Goal: Information Seeking & Learning: Check status

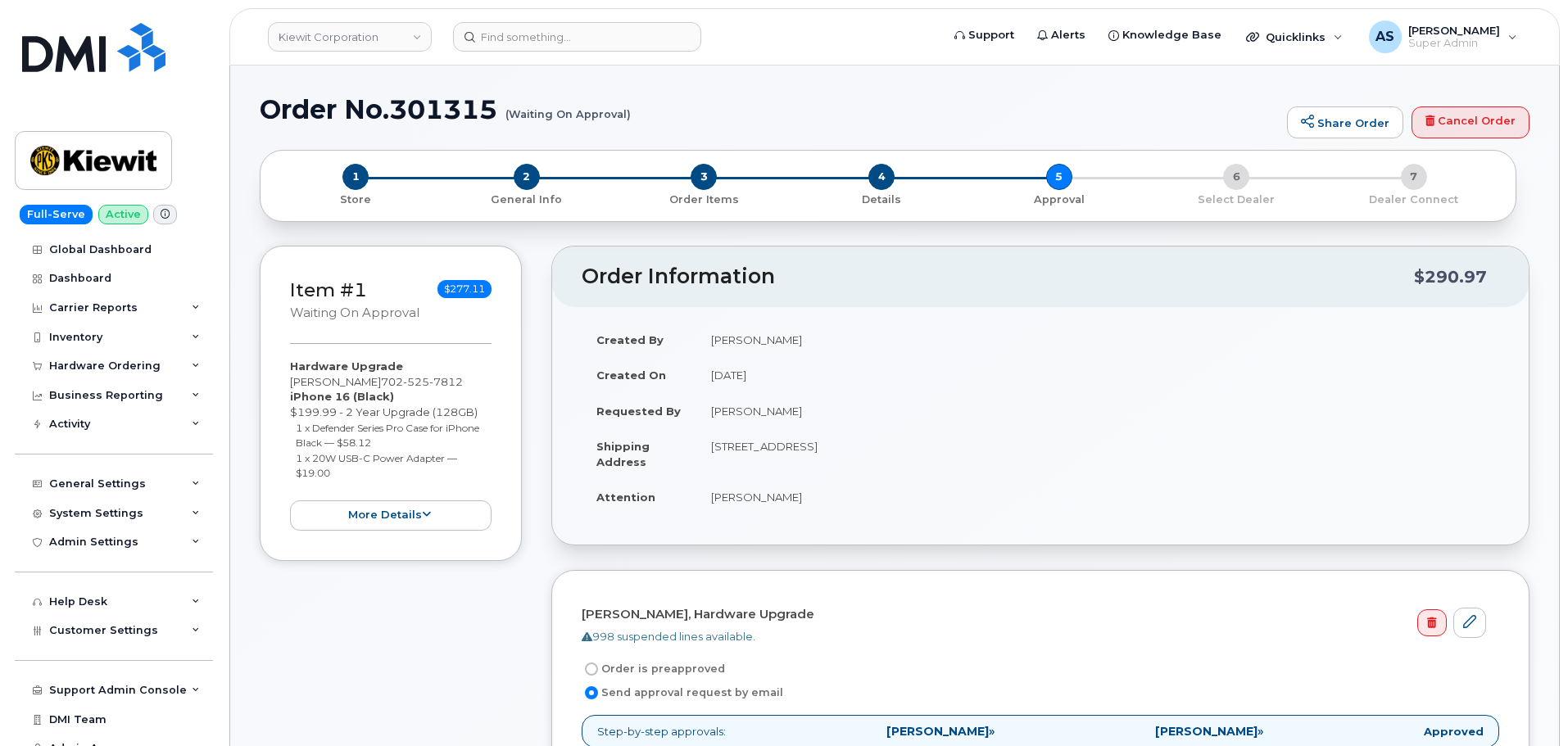
scroll to position [164, 0]
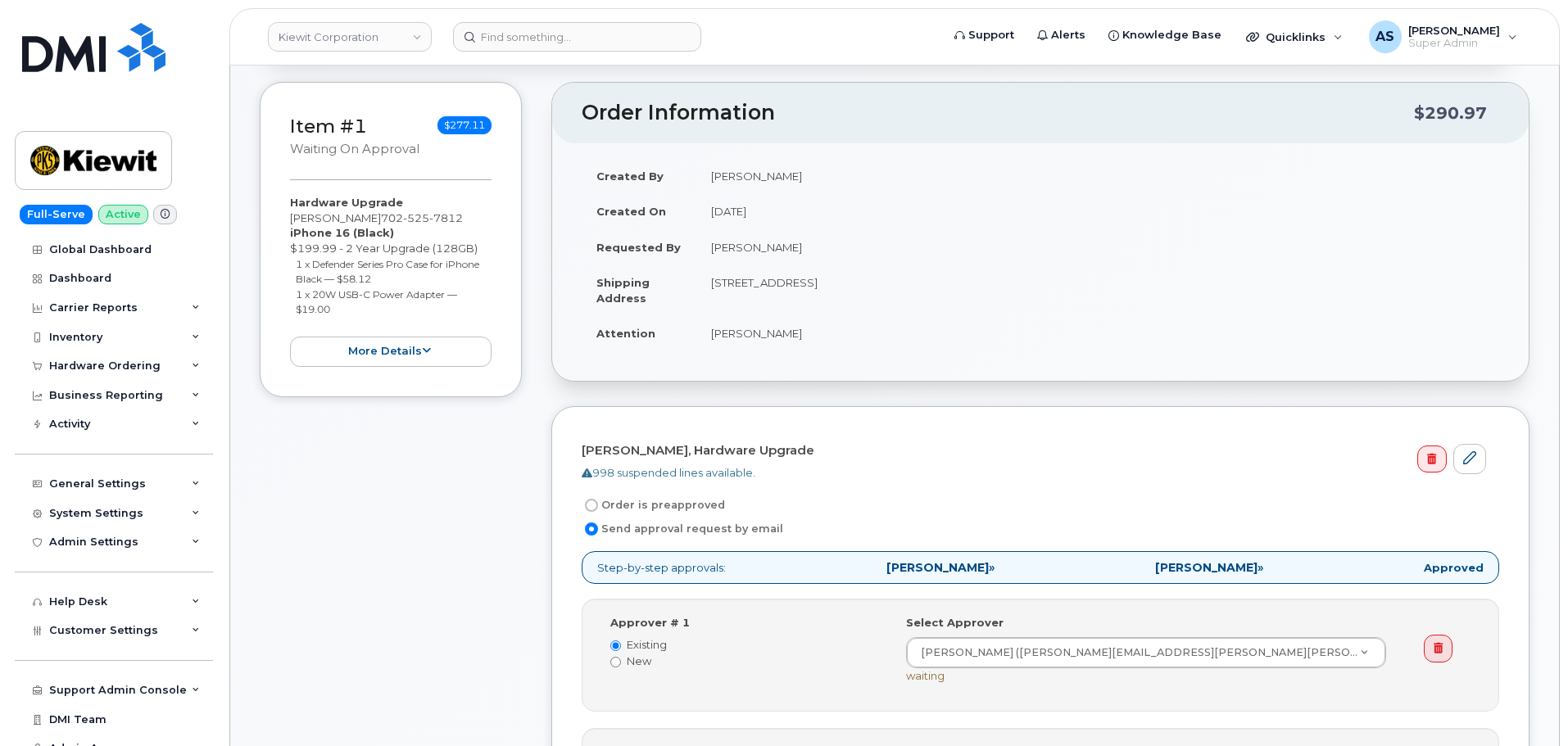
click at [343, 31] on link "Kiewit Corporation" at bounding box center [350, 37] width 164 height 29
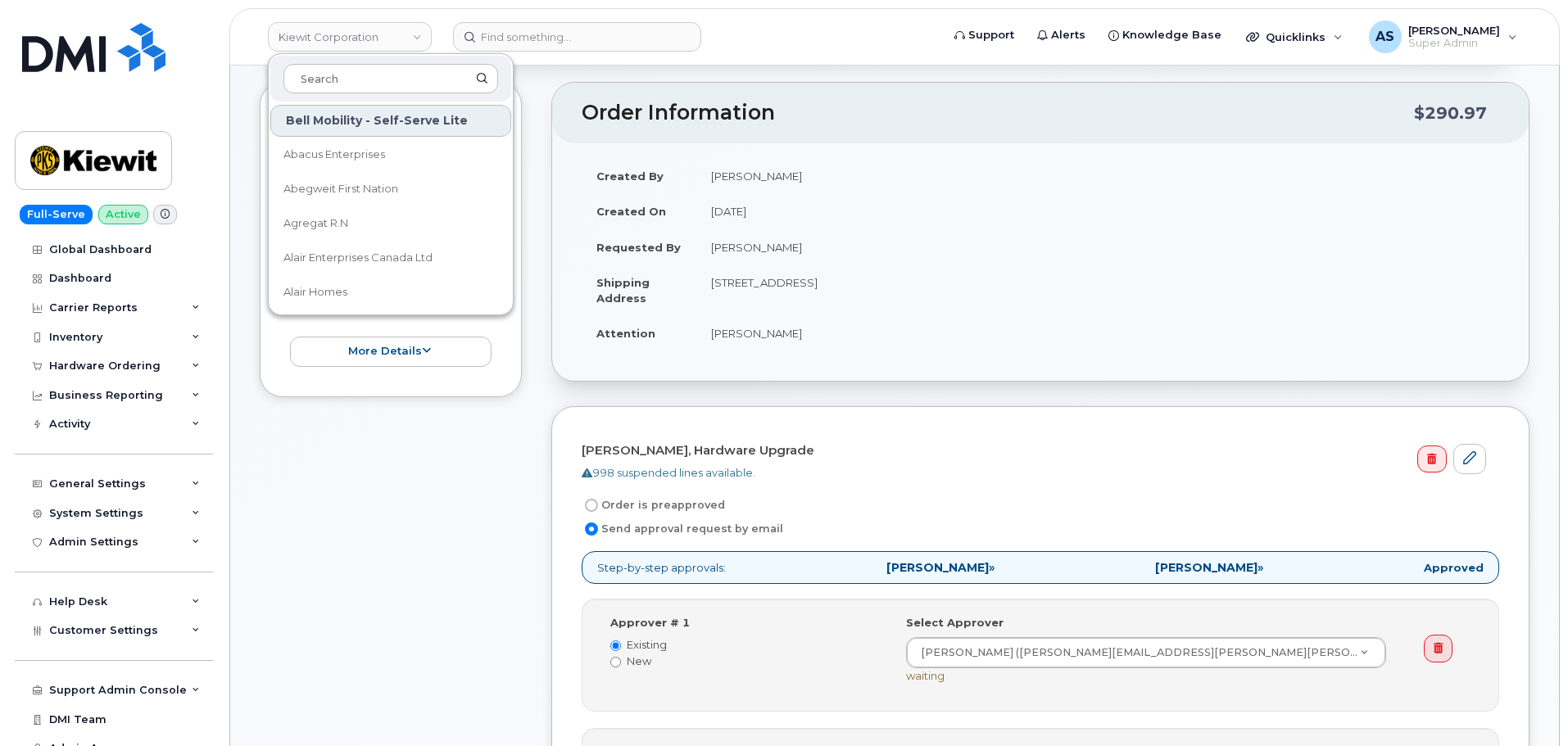
click at [373, 534] on div "Item #1 Waiting On Approval $277.11 Hardware Upgrade [PERSON_NAME] [PHONE_NUMBE…" at bounding box center [390, 550] width 262 height 936
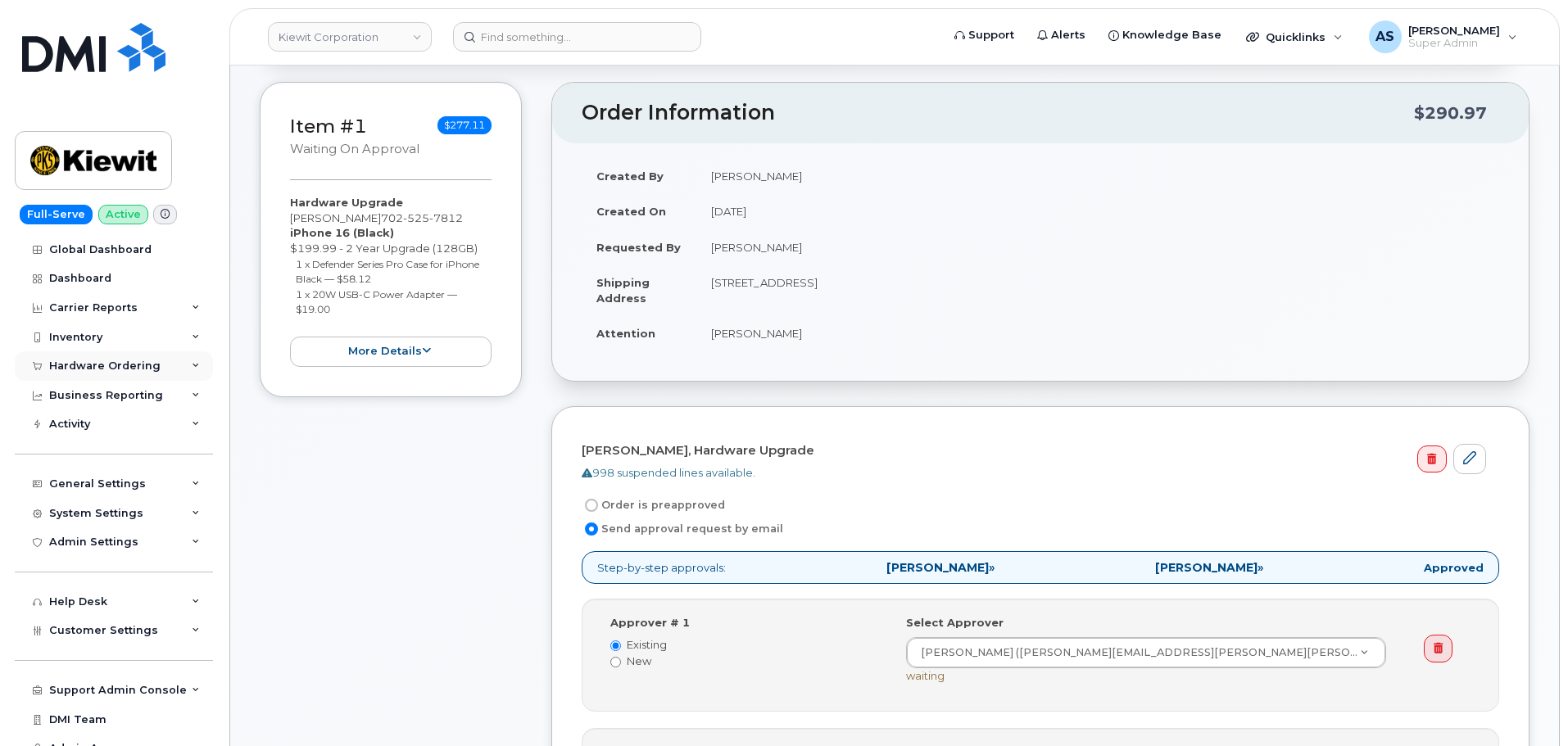
click at [130, 366] on div "Hardware Ordering" at bounding box center [104, 366] width 111 height 13
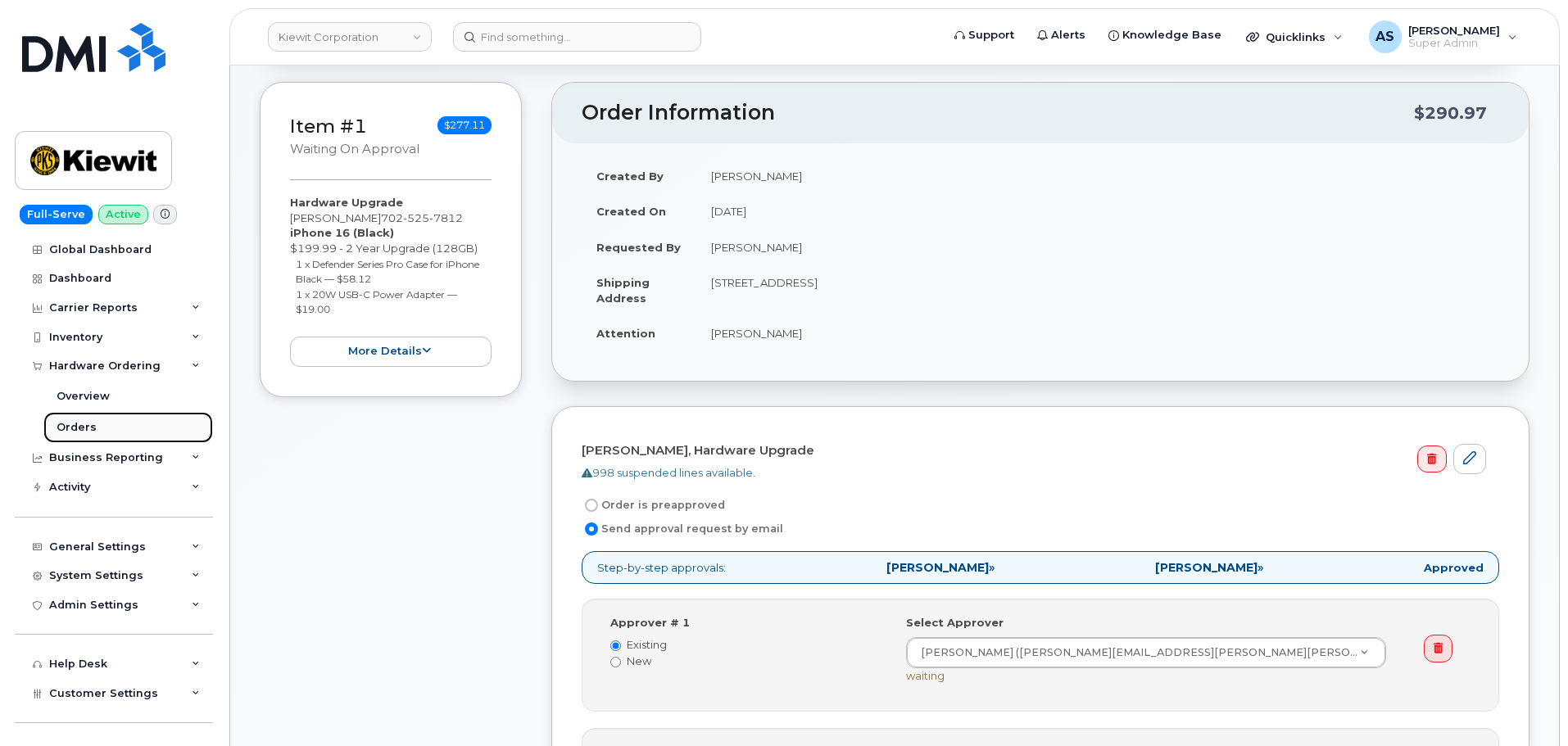
click at [87, 431] on div "Orders" at bounding box center [76, 427] width 40 height 15
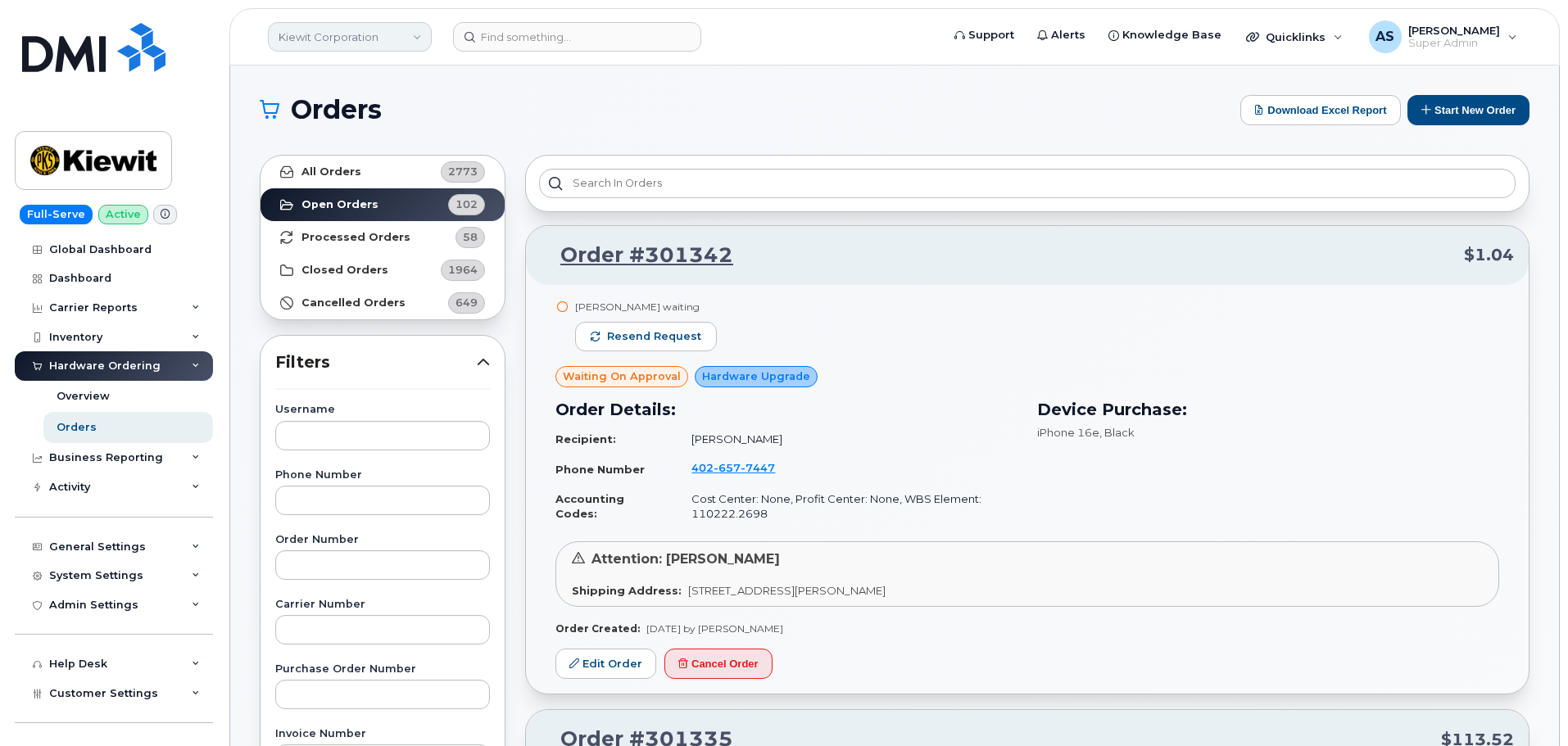
click at [326, 39] on link "Kiewit Corporation" at bounding box center [350, 37] width 164 height 29
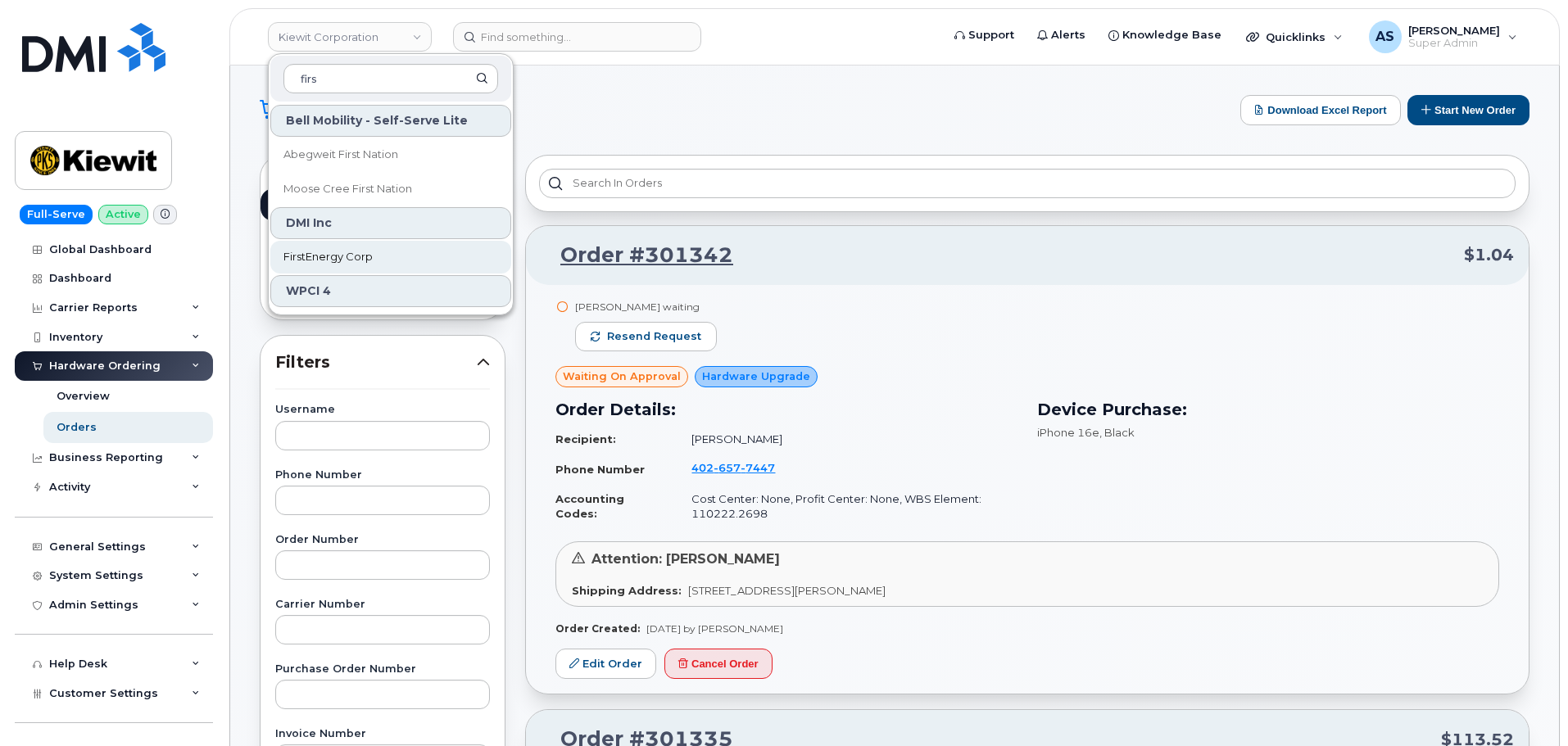
type input "firs"
click at [428, 265] on link "FirstEnergy Corp" at bounding box center [390, 257] width 241 height 33
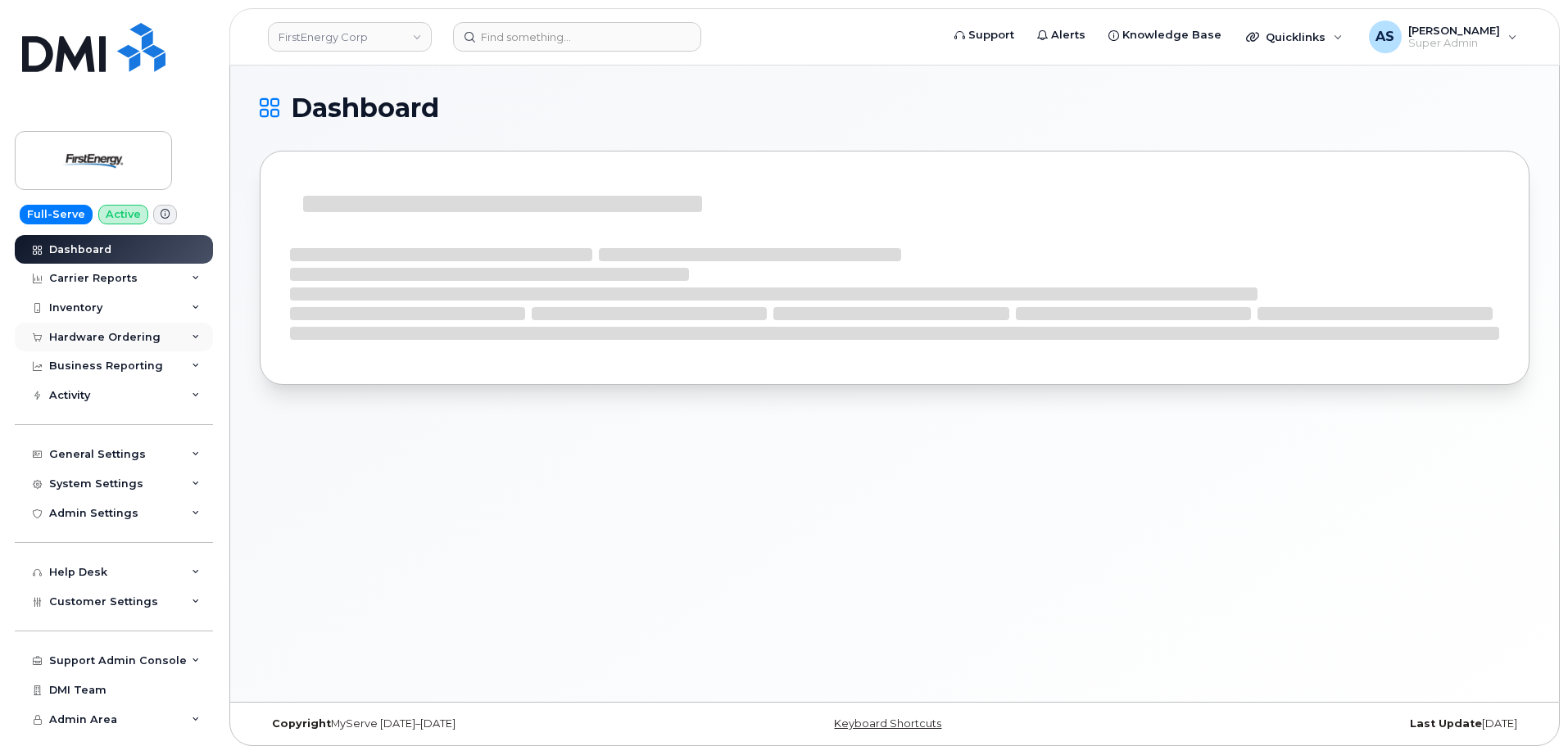
click at [105, 343] on div "Hardware Ordering" at bounding box center [104, 336] width 111 height 13
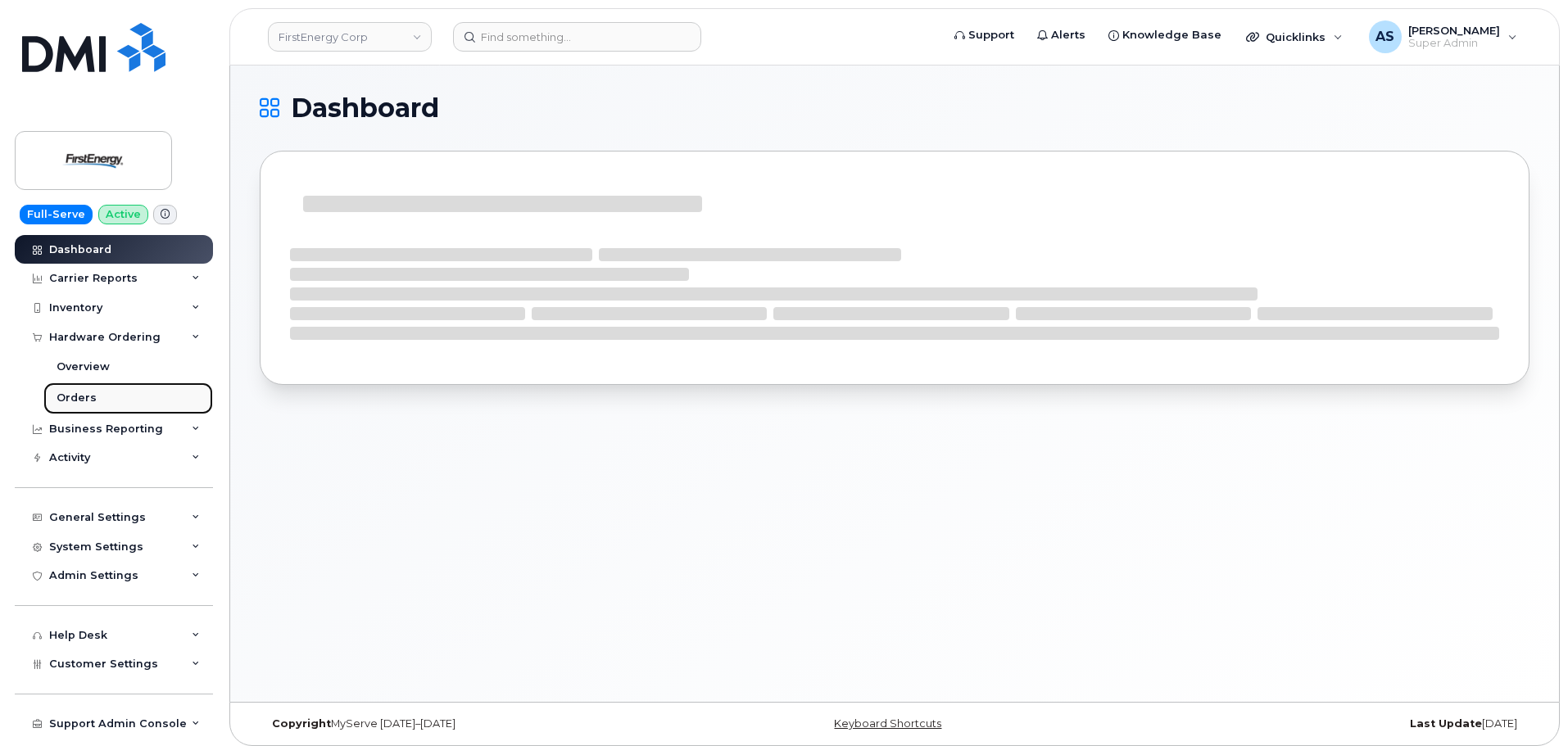
click at [90, 396] on div "Orders" at bounding box center [76, 397] width 40 height 15
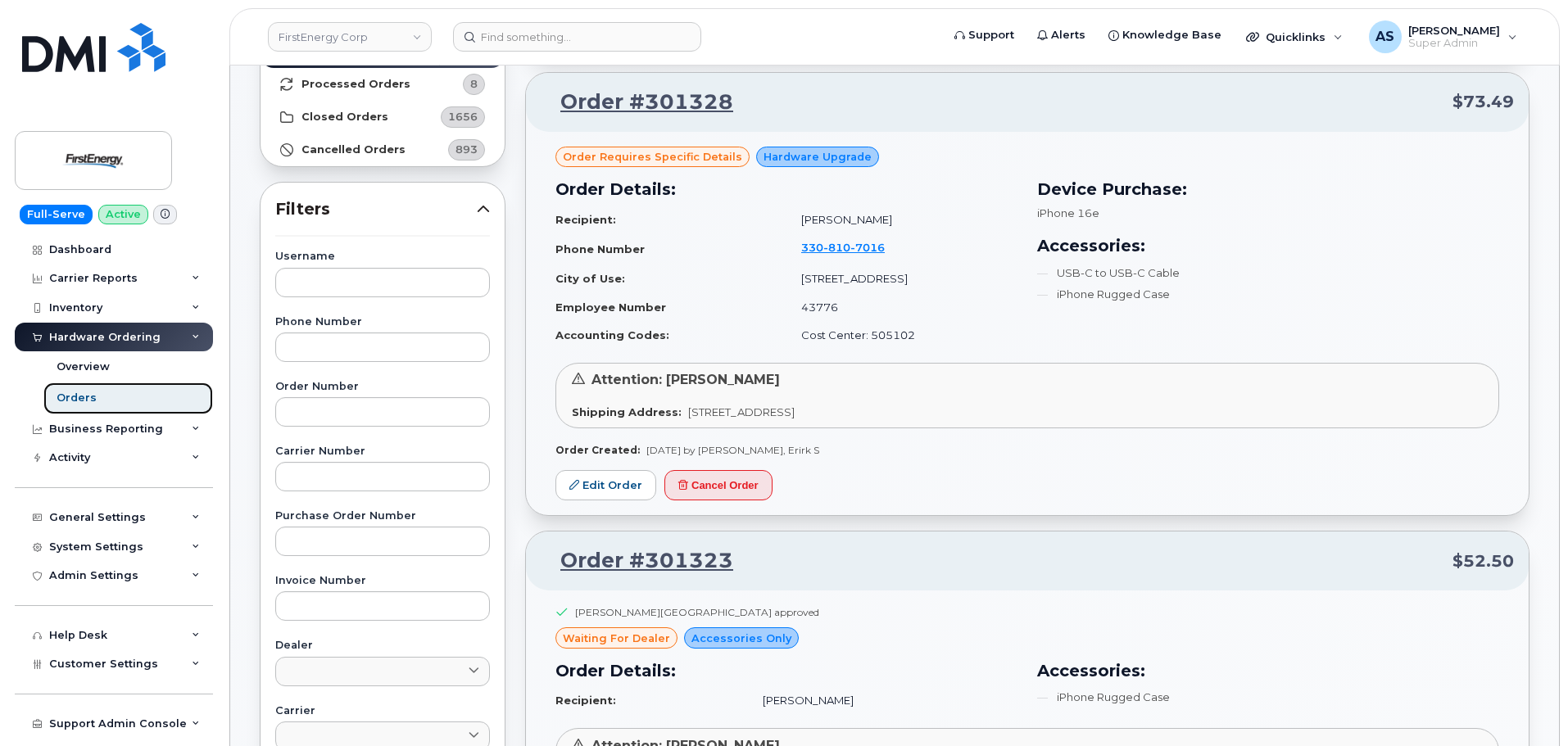
scroll to position [164, 0]
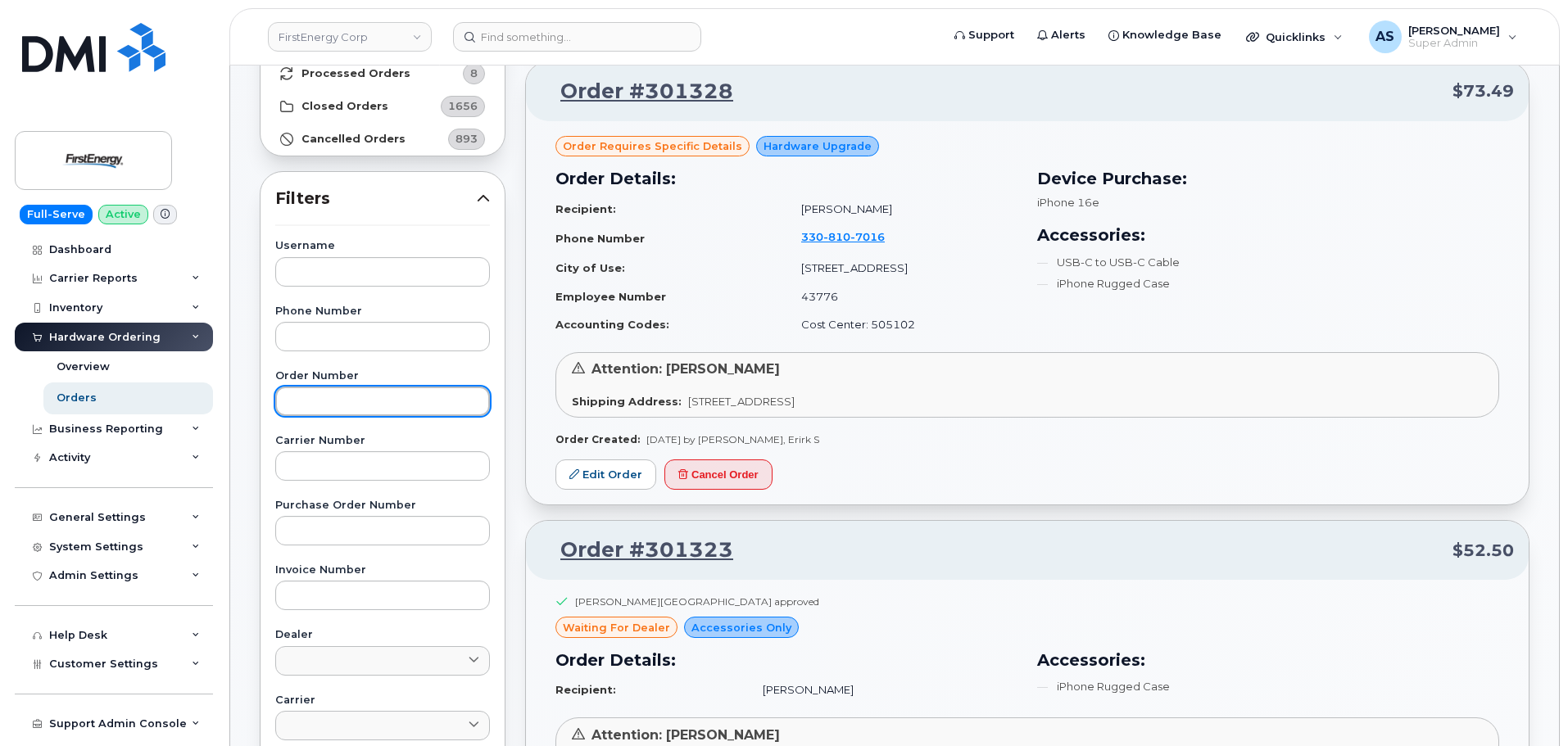
click at [426, 392] on input "text" at bounding box center [382, 401] width 215 height 29
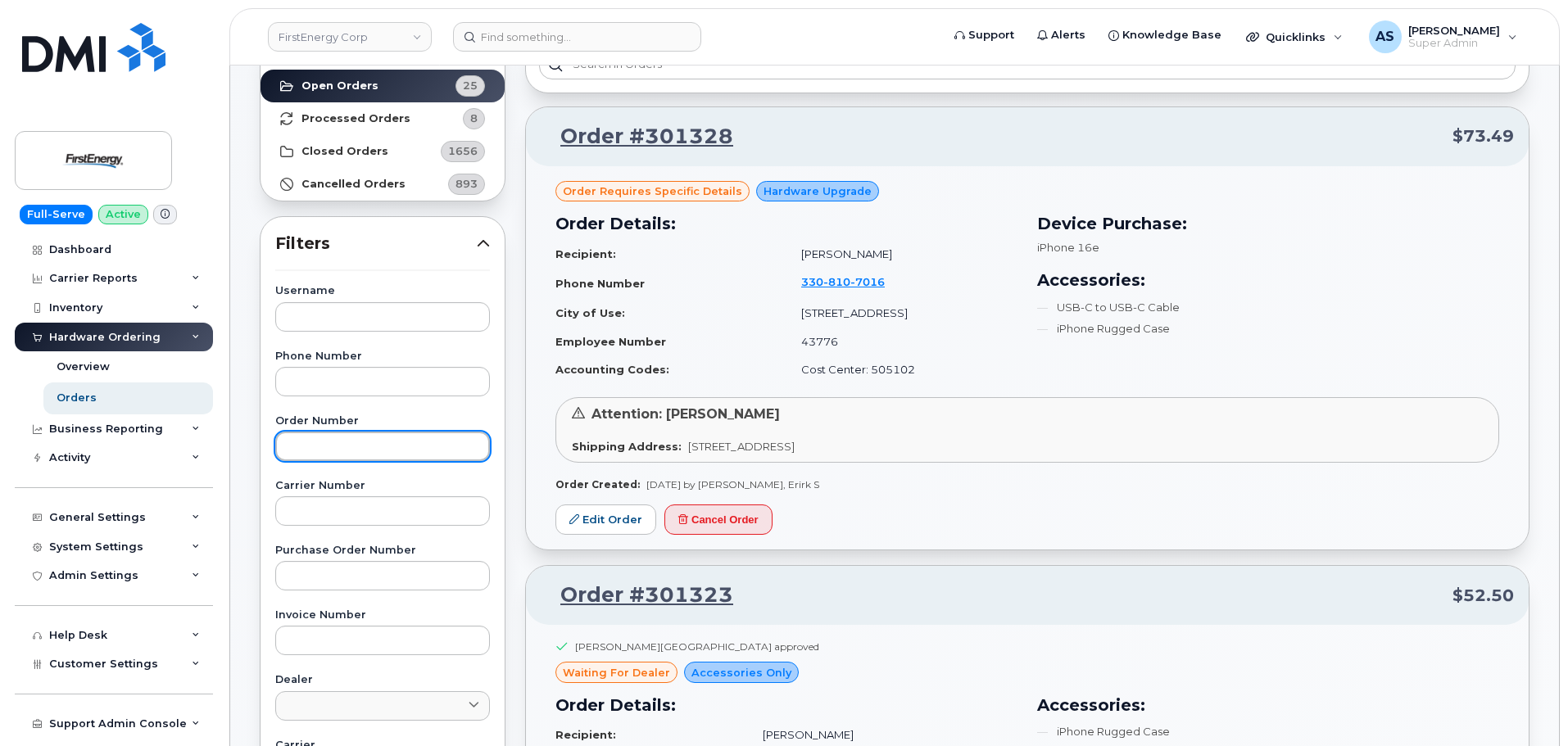
scroll to position [82, 0]
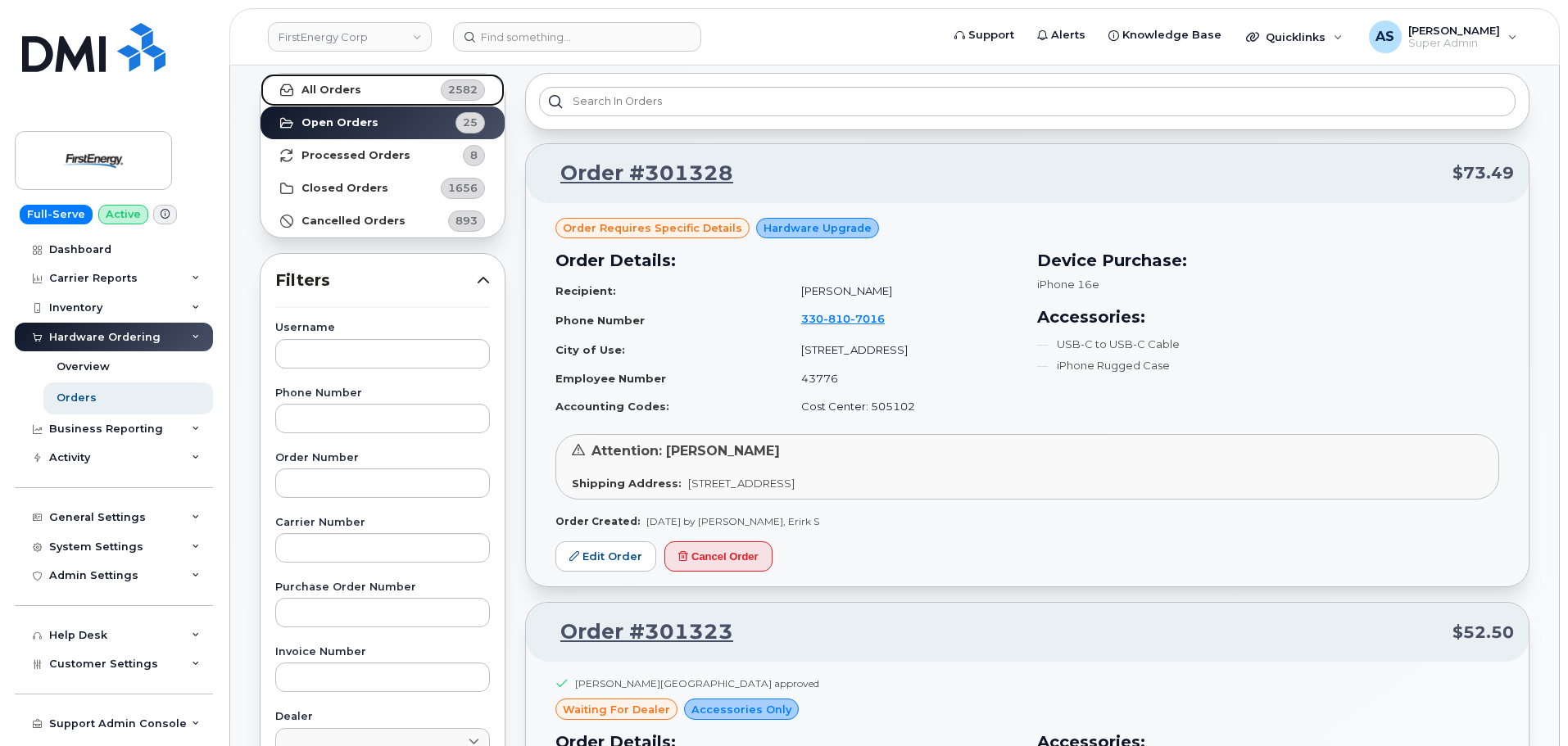
click at [350, 84] on strong "All Orders" at bounding box center [331, 90] width 60 height 13
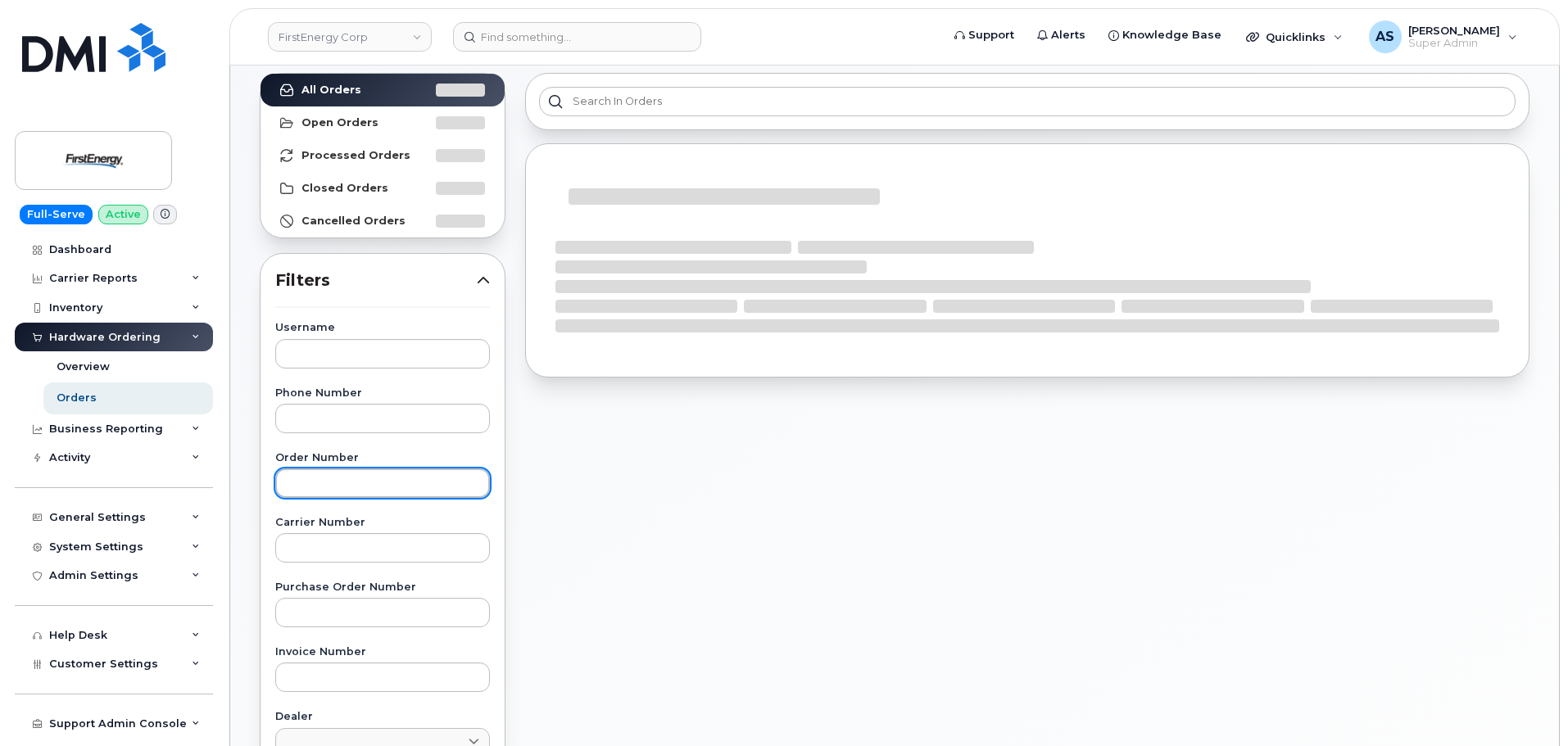
click at [373, 476] on input "text" at bounding box center [382, 483] width 215 height 29
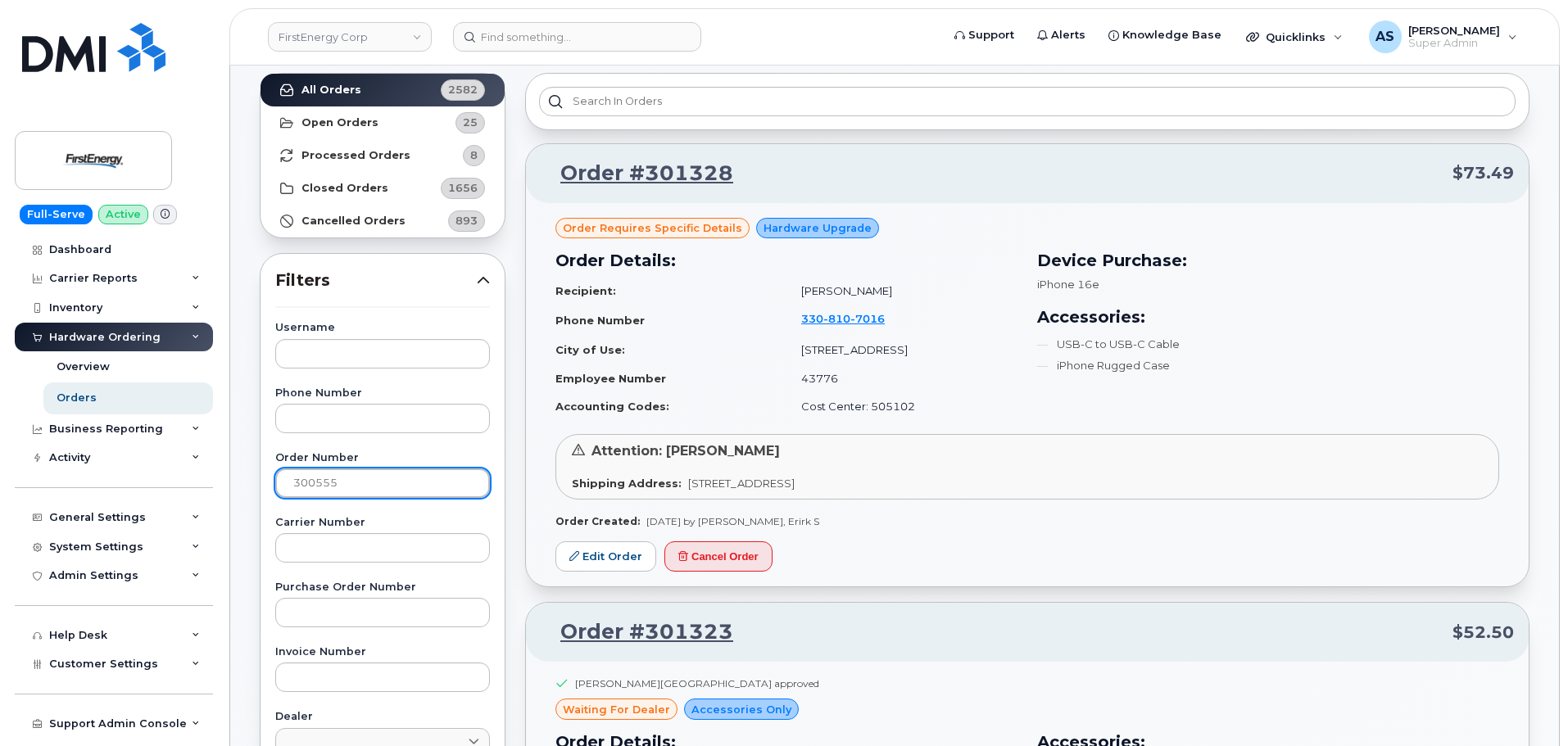
type input "300555"
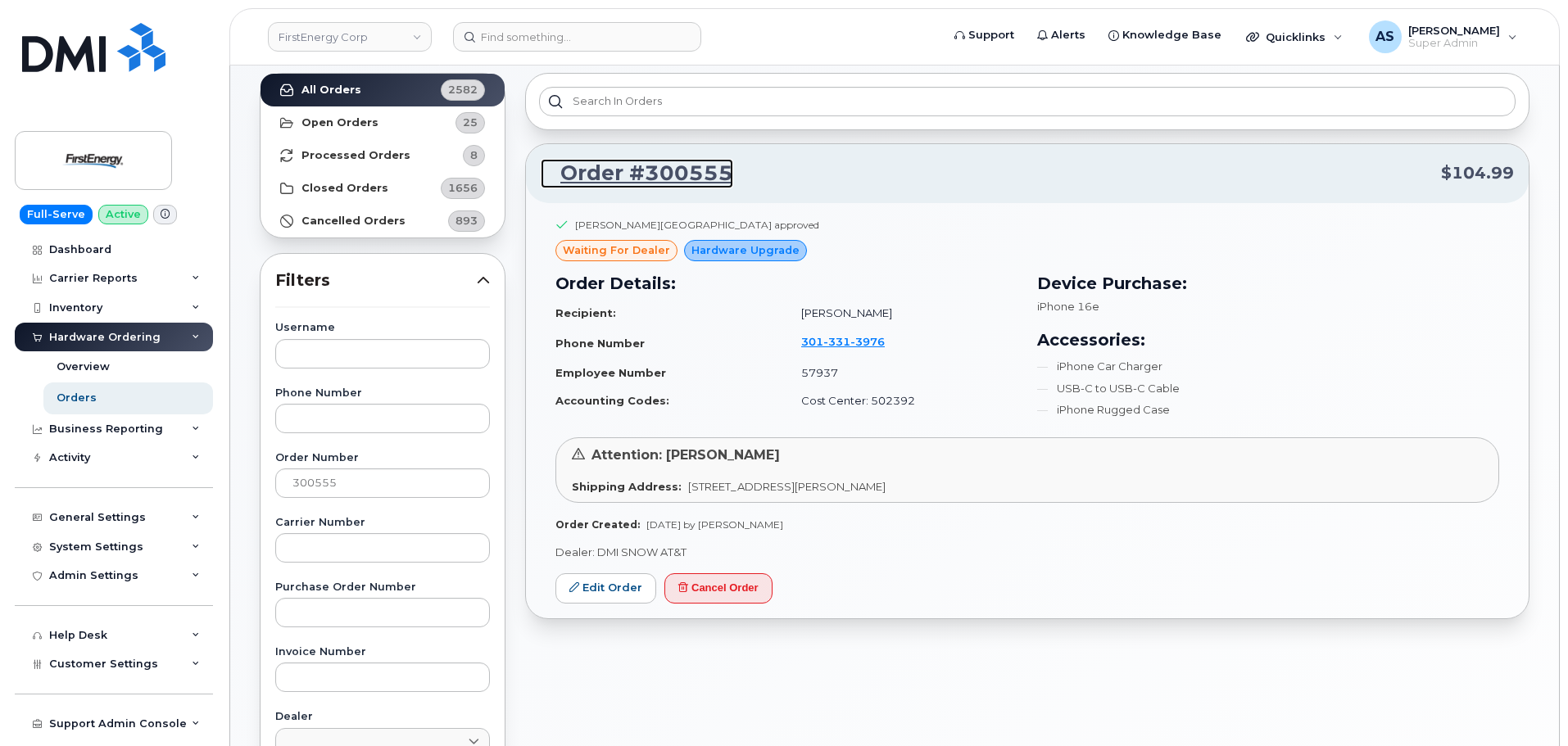
click at [691, 179] on link "Order #300555" at bounding box center [636, 174] width 192 height 29
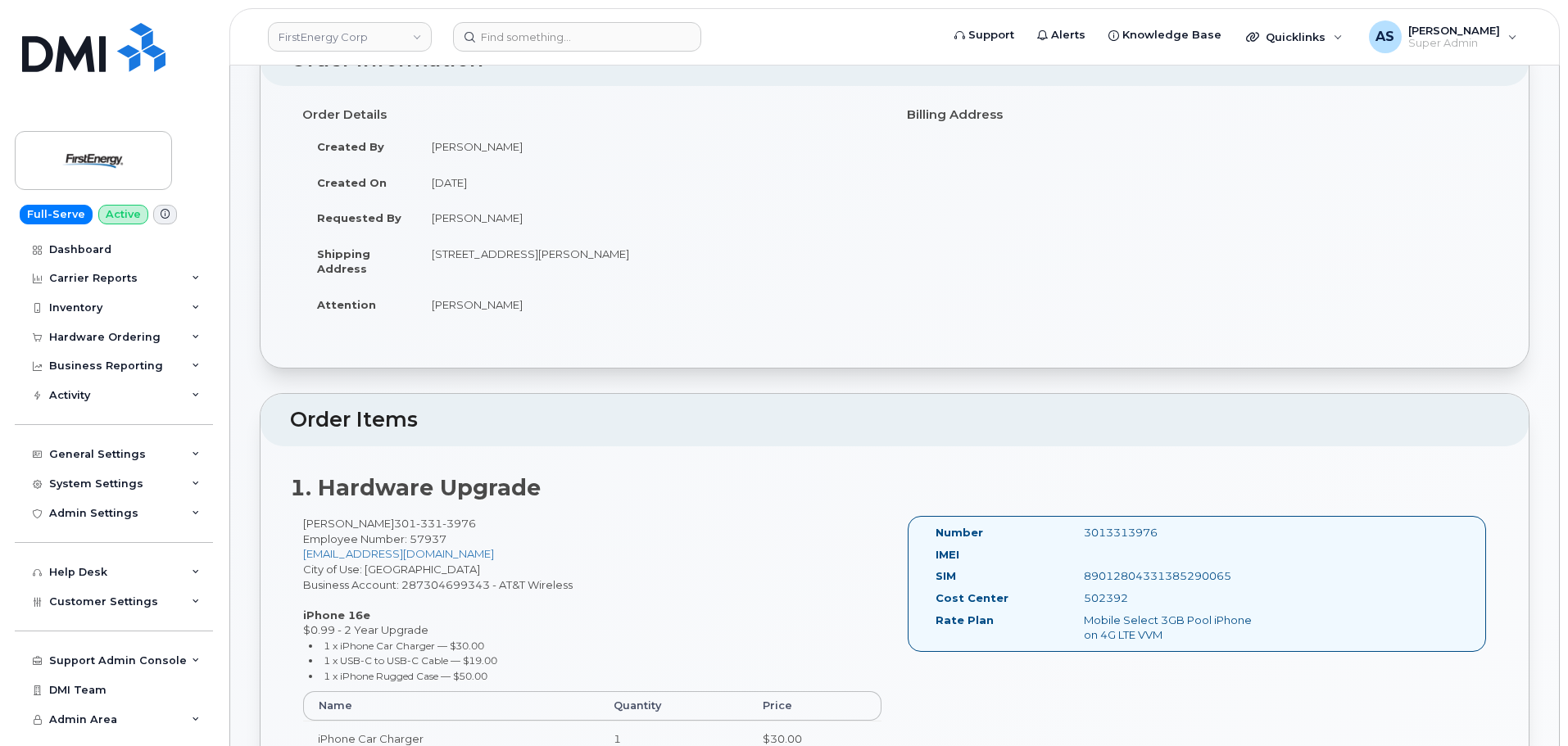
scroll to position [491, 0]
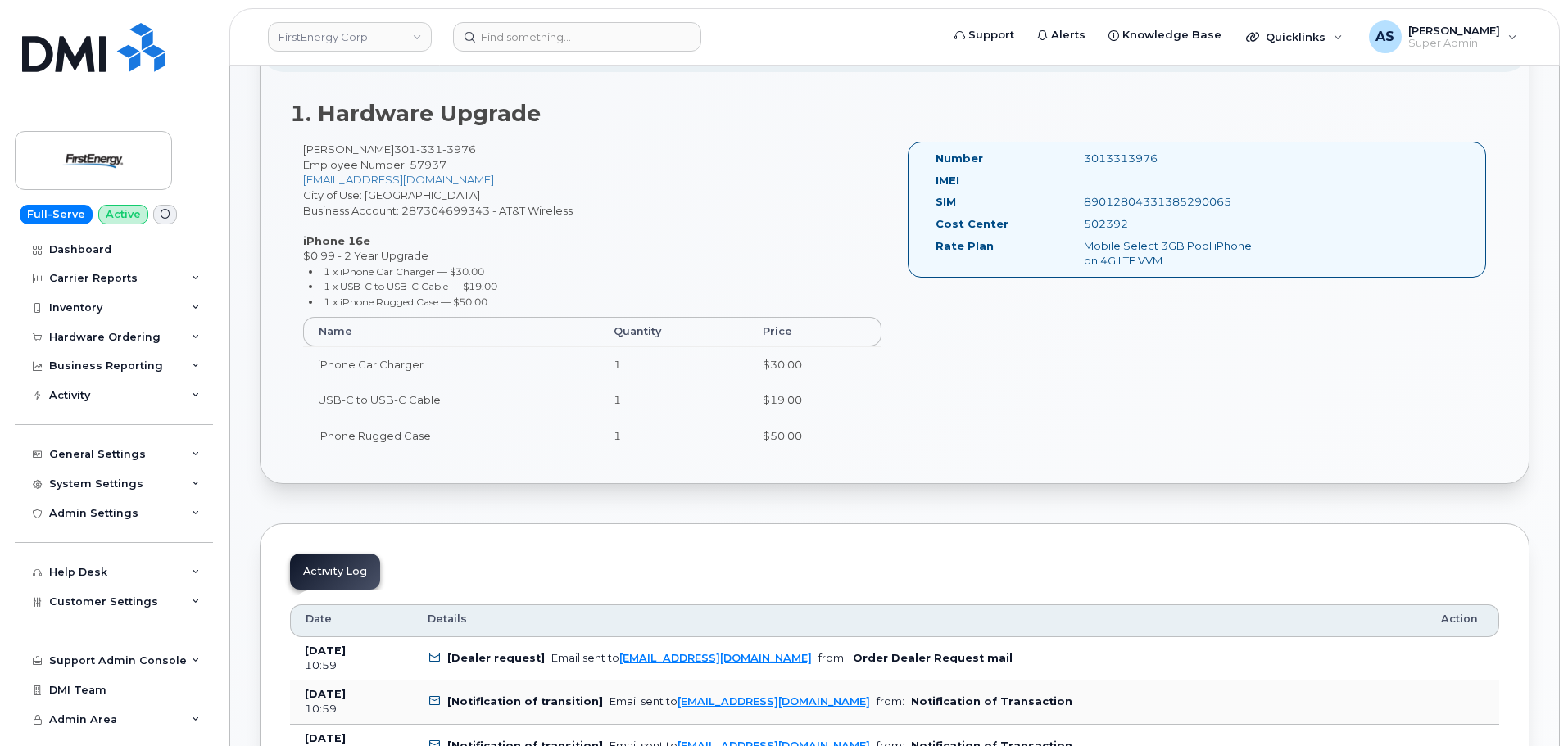
drag, startPoint x: 303, startPoint y: 238, endPoint x: 386, endPoint y: 260, distance: 85.9
click at [386, 253] on div "Rodney E Snyder Jr 301 331 3976 Employee Number: 57937 rsnyder_jr@firstenergyco…" at bounding box center [592, 304] width 605 height 326
drag, startPoint x: 659, startPoint y: 216, endPoint x: 647, endPoint y: 277, distance: 62.2
click at [653, 222] on div "Rodney E Snyder Jr 301 331 3976 Employee Number: 57937 rsnyder_jr@firstenergyco…" at bounding box center [592, 304] width 605 height 326
click at [593, 234] on div "Rodney E Snyder Jr 301 331 3976 Employee Number: 57937 rsnyder_jr@firstenergyco…" at bounding box center [592, 304] width 605 height 326
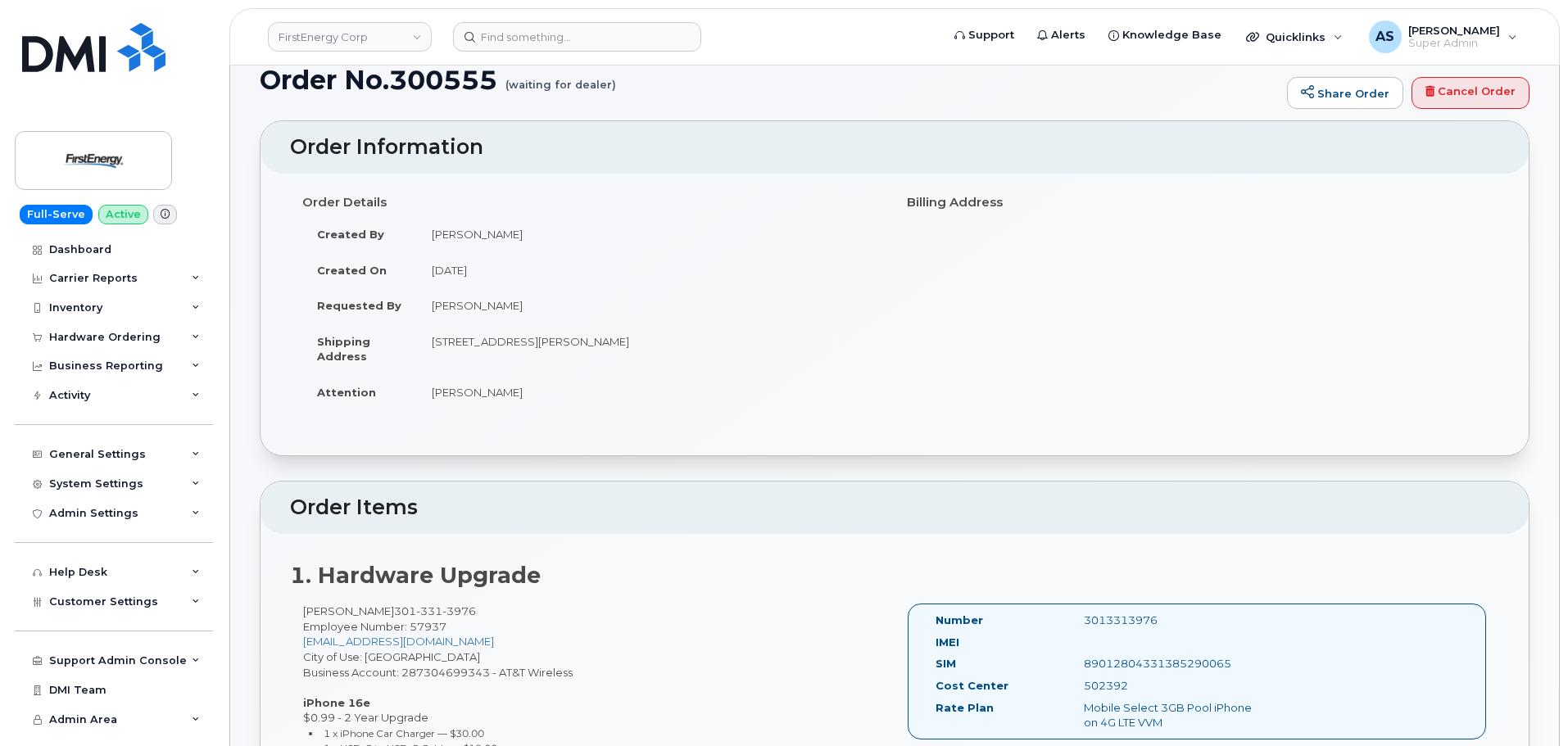
scroll to position [0, 0]
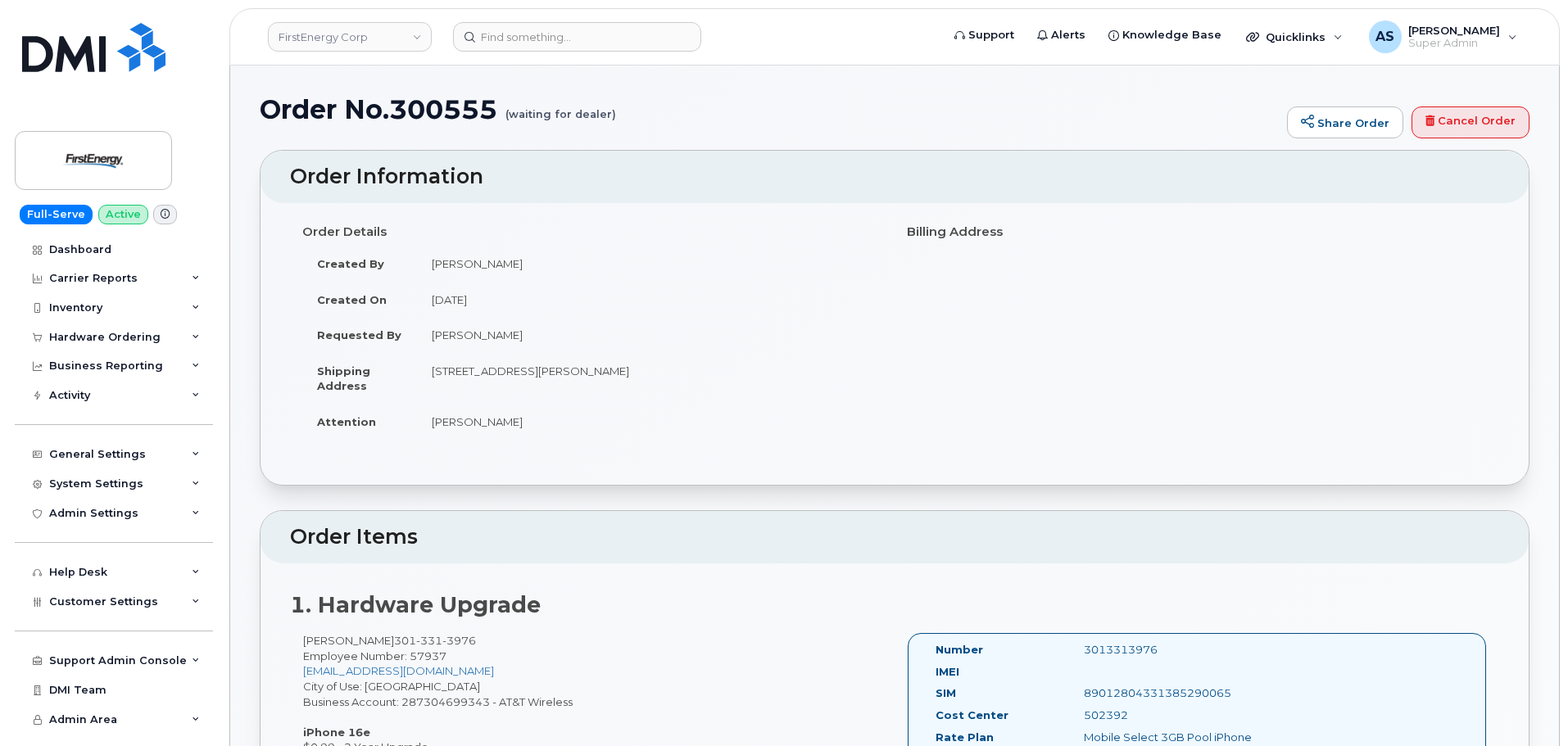
drag, startPoint x: 508, startPoint y: 115, endPoint x: 656, endPoint y: 145, distance: 151.0
click at [663, 136] on div "Order No.300555 (waiting for dealer) Share Order Cancel Order" at bounding box center [894, 122] width 1269 height 55
click at [661, 258] on td "Melissa Hoye" at bounding box center [649, 263] width 465 height 36
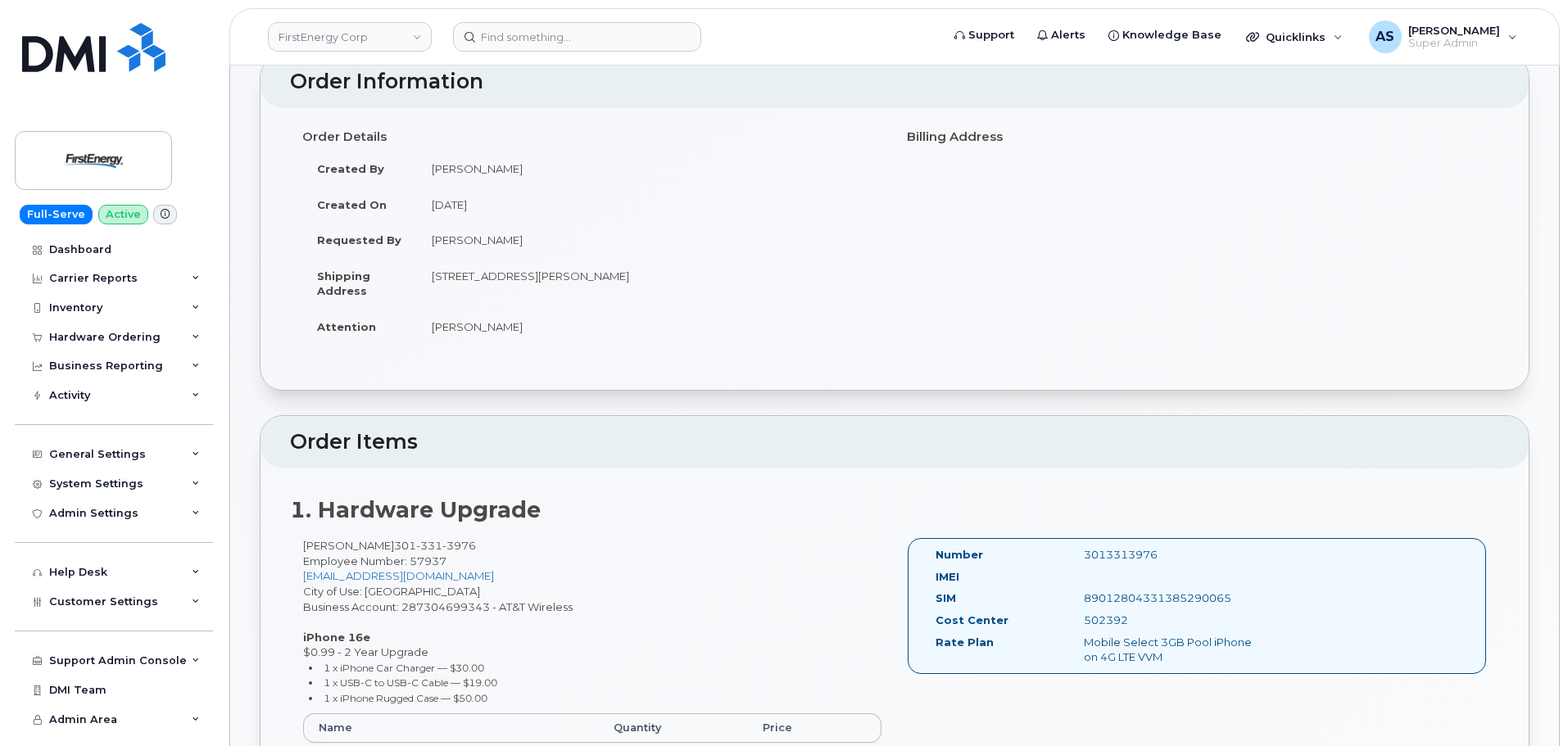
scroll to position [246, 0]
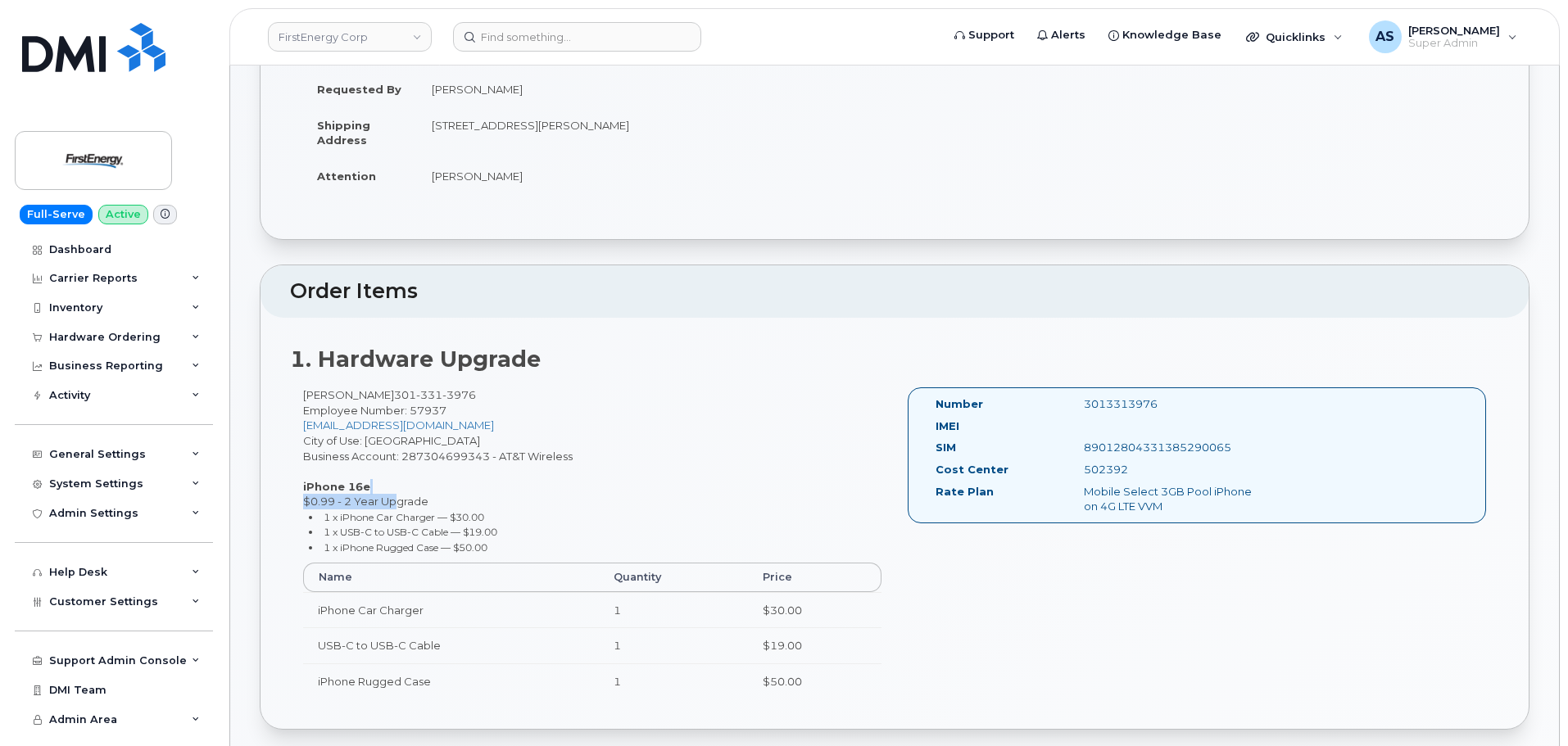
drag, startPoint x: 390, startPoint y: 498, endPoint x: 490, endPoint y: 482, distance: 101.3
click at [492, 480] on div "Rodney E Snyder Jr 301 331 3976 Employee Number: 57937 rsnyder_jr@firstenergyco…" at bounding box center [592, 550] width 605 height 326
drag, startPoint x: 602, startPoint y: 462, endPoint x: 600, endPoint y: 488, distance: 26.1
click at [600, 462] on div "Rodney E Snyder Jr 301 331 3976 Employee Number: 57937 rsnyder_jr@firstenergyco…" at bounding box center [592, 550] width 605 height 326
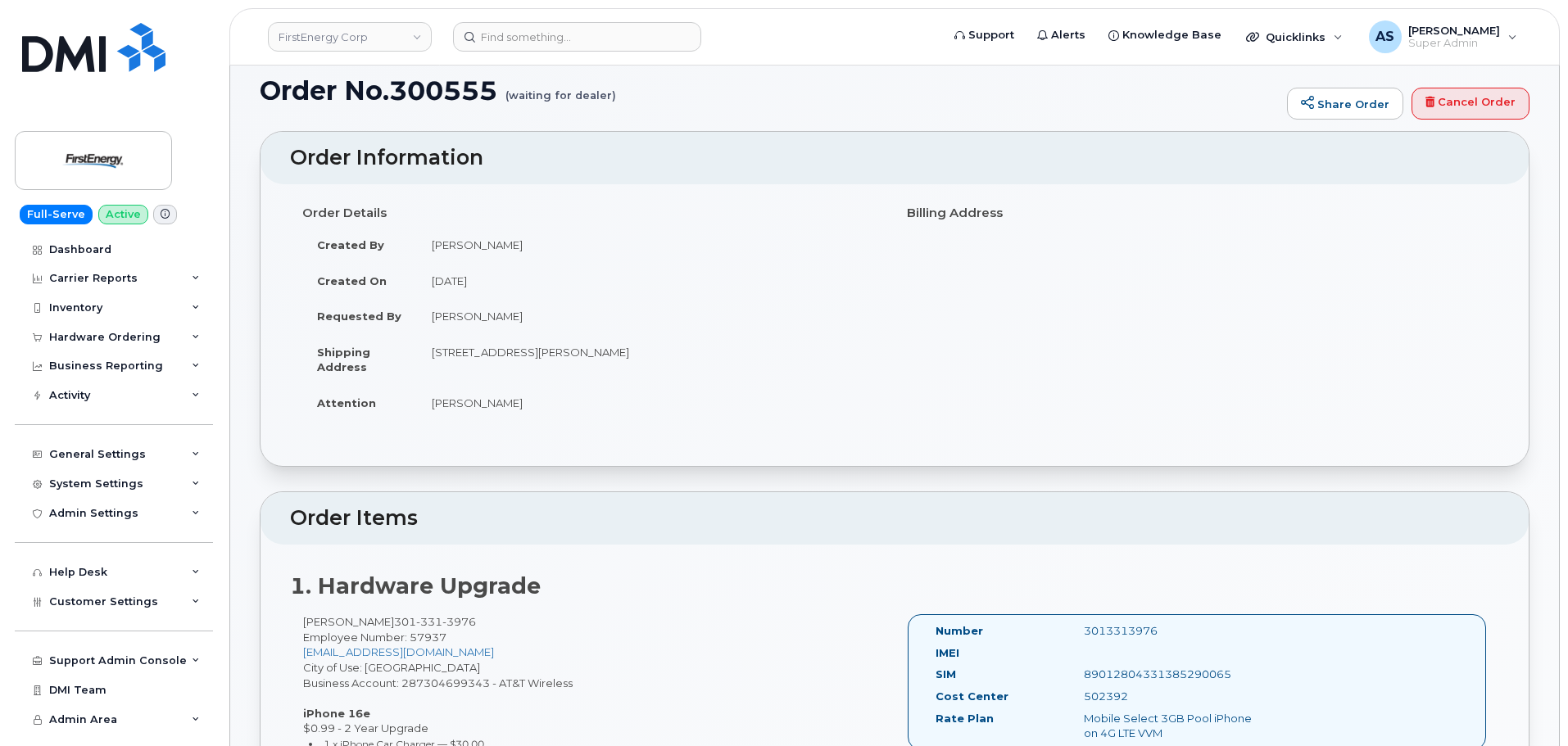
scroll to position [0, 0]
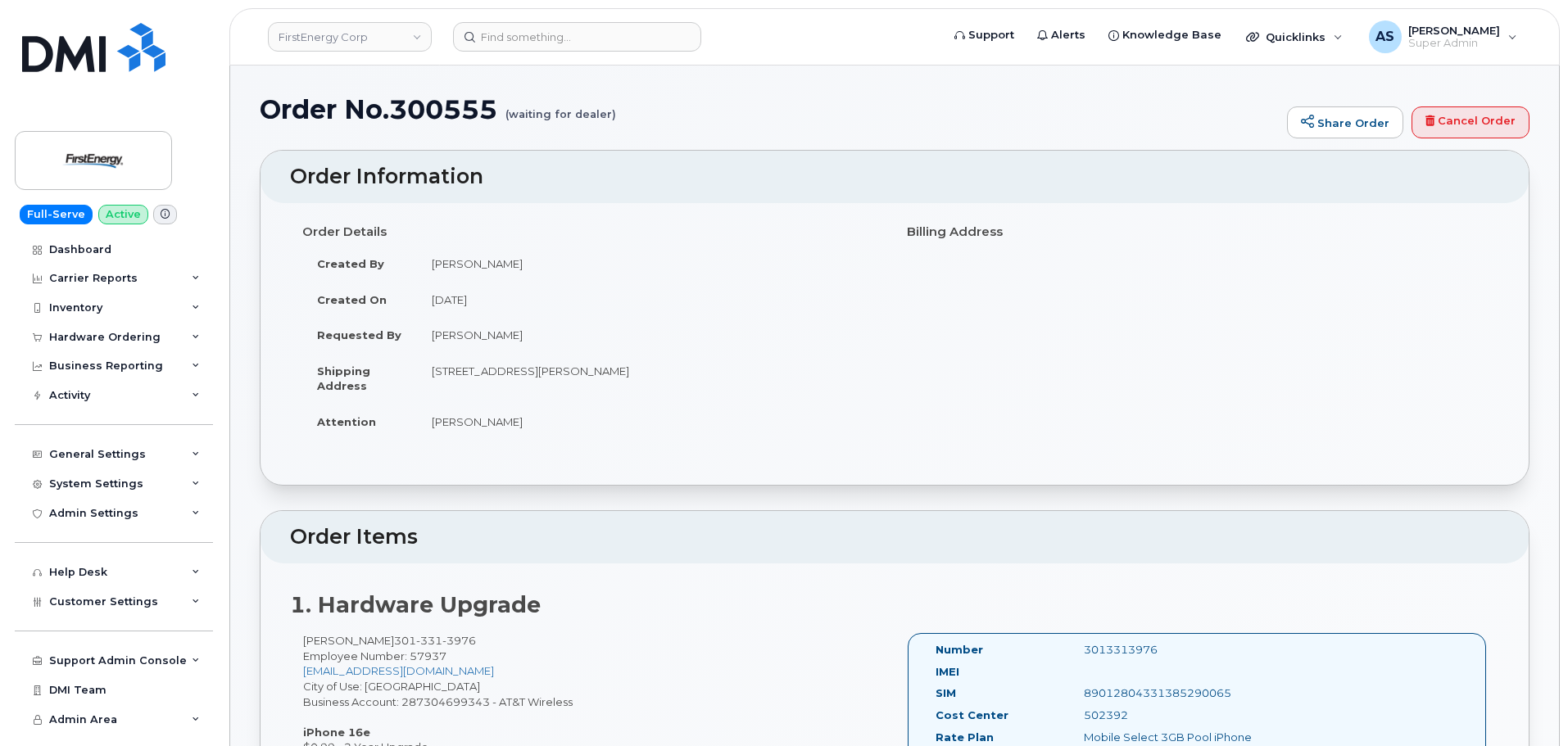
drag, startPoint x: 508, startPoint y: 117, endPoint x: 671, endPoint y: 132, distance: 163.7
click at [677, 112] on h1 "Order No.300555 (waiting for dealer)" at bounding box center [769, 108] width 1019 height 28
drag, startPoint x: 431, startPoint y: 372, endPoint x: 848, endPoint y: 383, distance: 417.1
click at [848, 380] on td "10802 Bower Ave WILLIAMSPORT MD 21795-3016 UNITED STATES" at bounding box center [649, 378] width 465 height 51
click at [663, 411] on td "Rodney E Snyder Jr" at bounding box center [649, 421] width 465 height 36
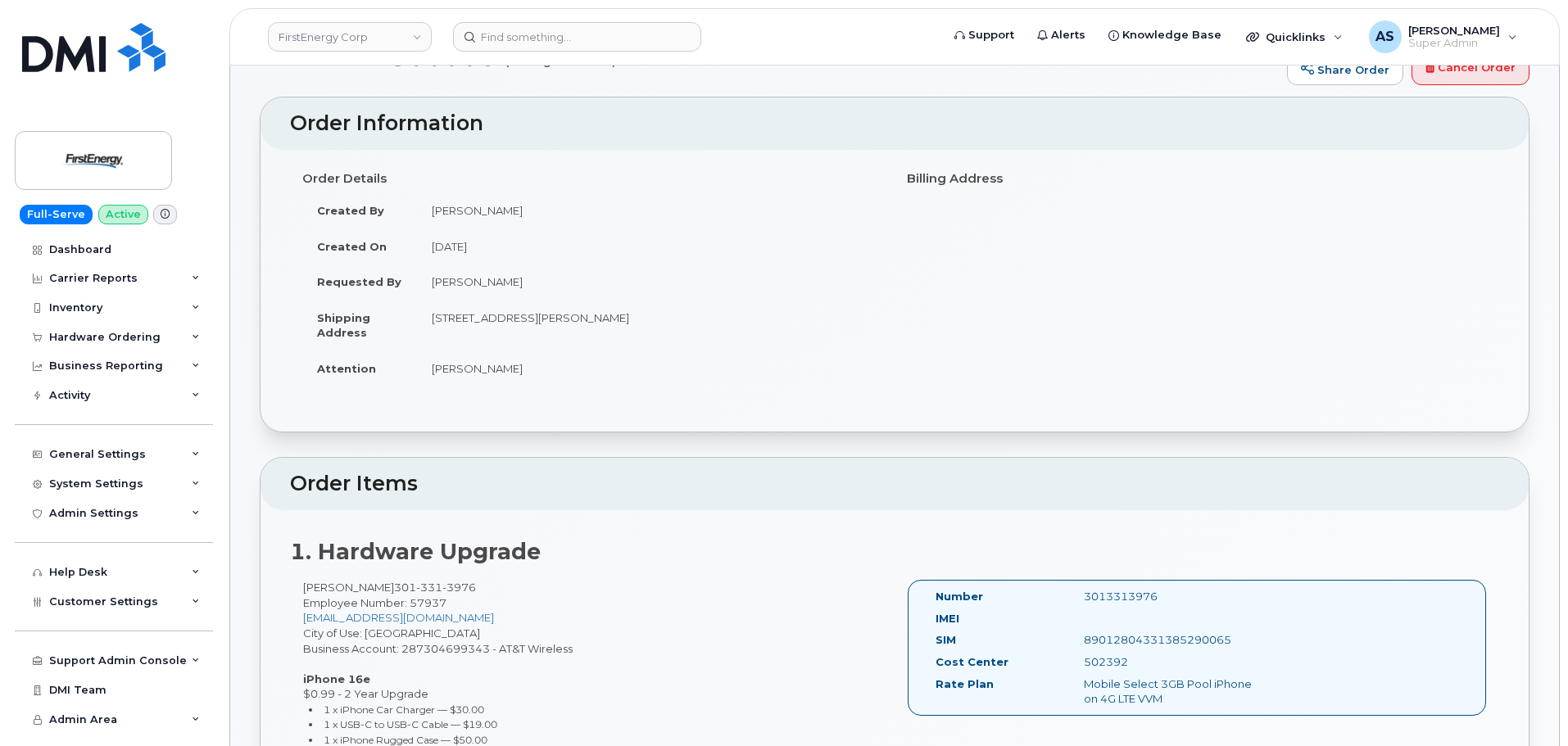
scroll to position [82, 0]
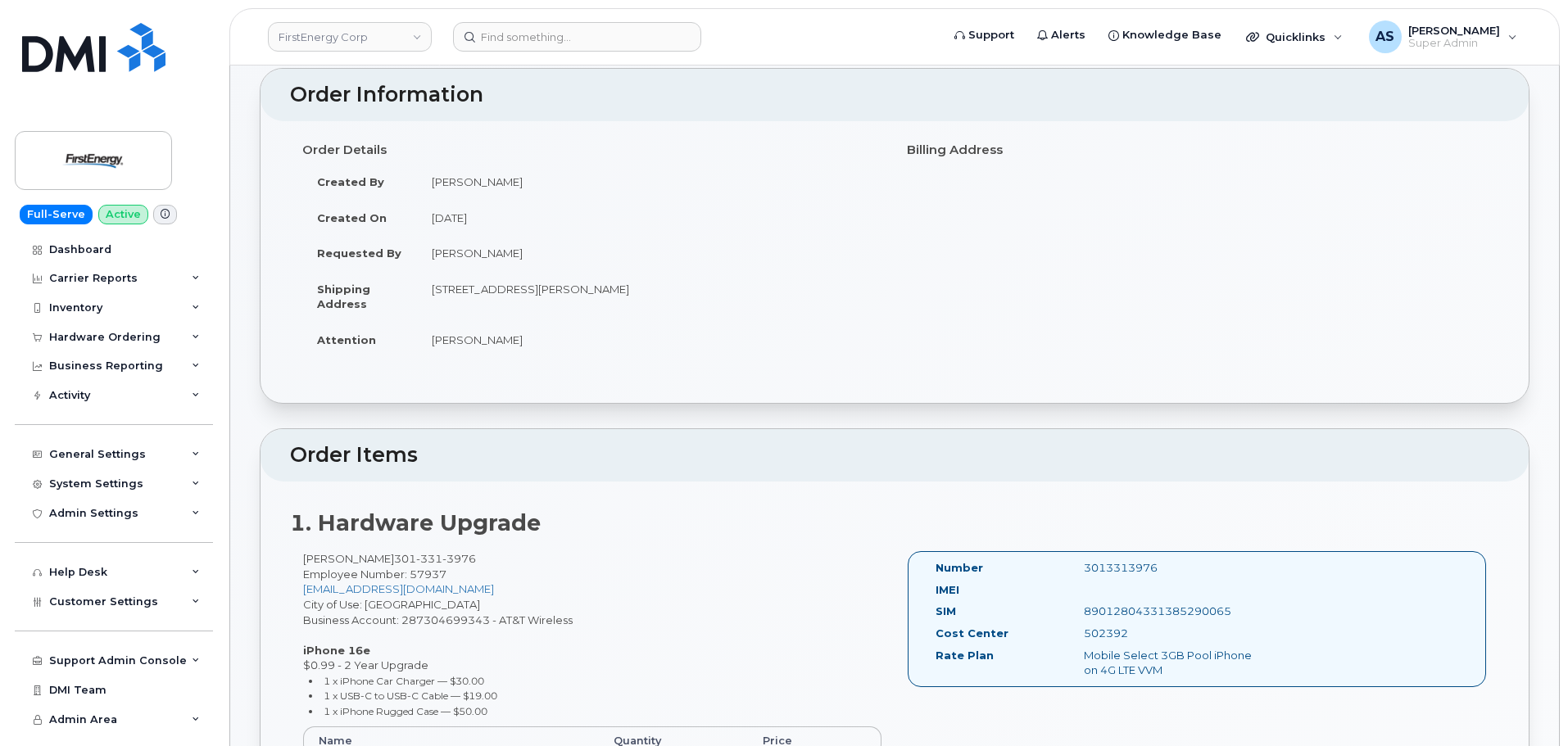
drag, startPoint x: 431, startPoint y: 287, endPoint x: 800, endPoint y: 287, distance: 369.0
click at [800, 287] on td "10802 Bower Ave WILLIAMSPORT MD 21795-3016 UNITED STATES" at bounding box center [649, 296] width 465 height 51
copy td "10802 Bower Ave WILLIAMSPORT MD 21795-3016 UNITED STATES"
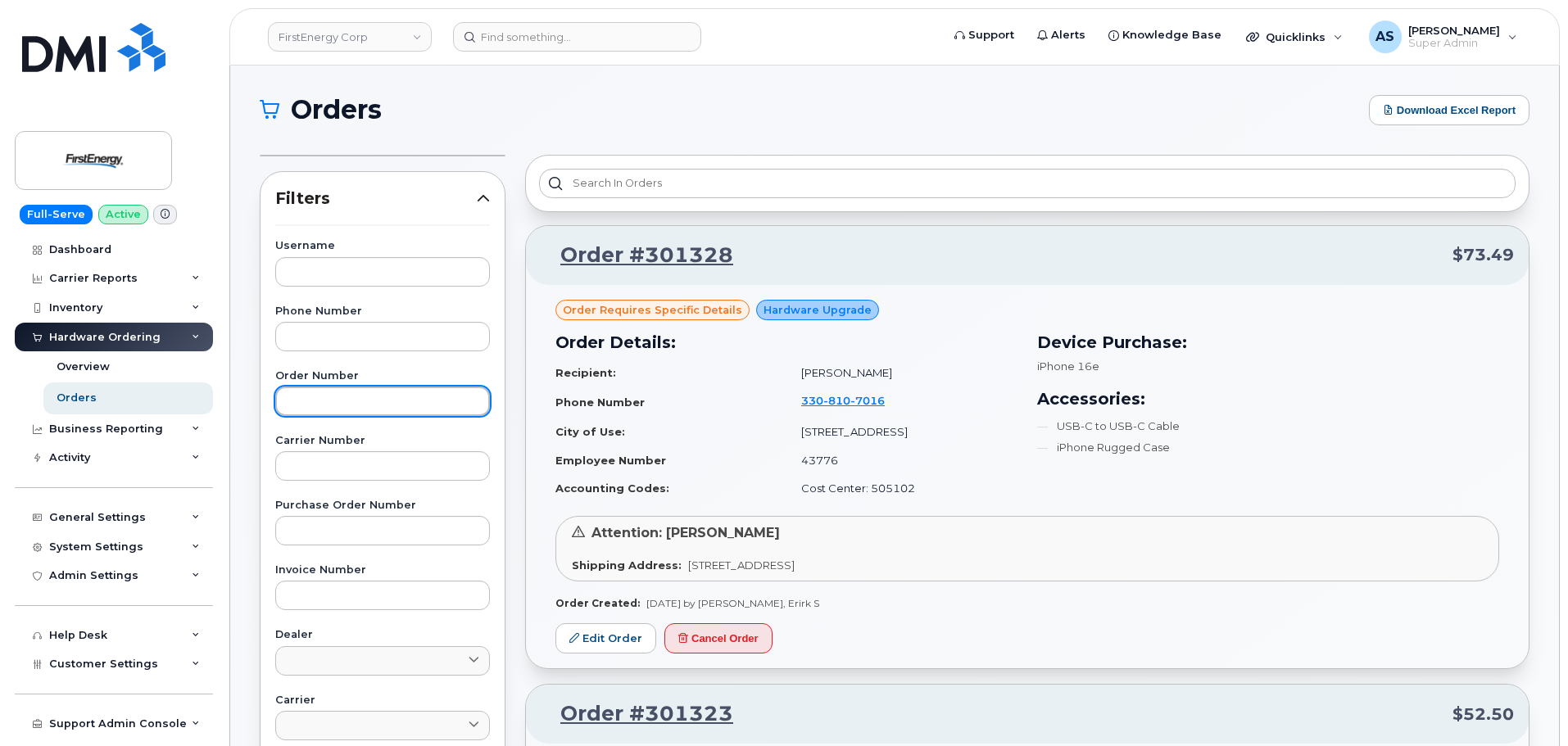
click at [377, 388] on input "text" at bounding box center [382, 401] width 215 height 29
click at [384, 397] on input "299" at bounding box center [382, 401] width 215 height 29
type input "299028"
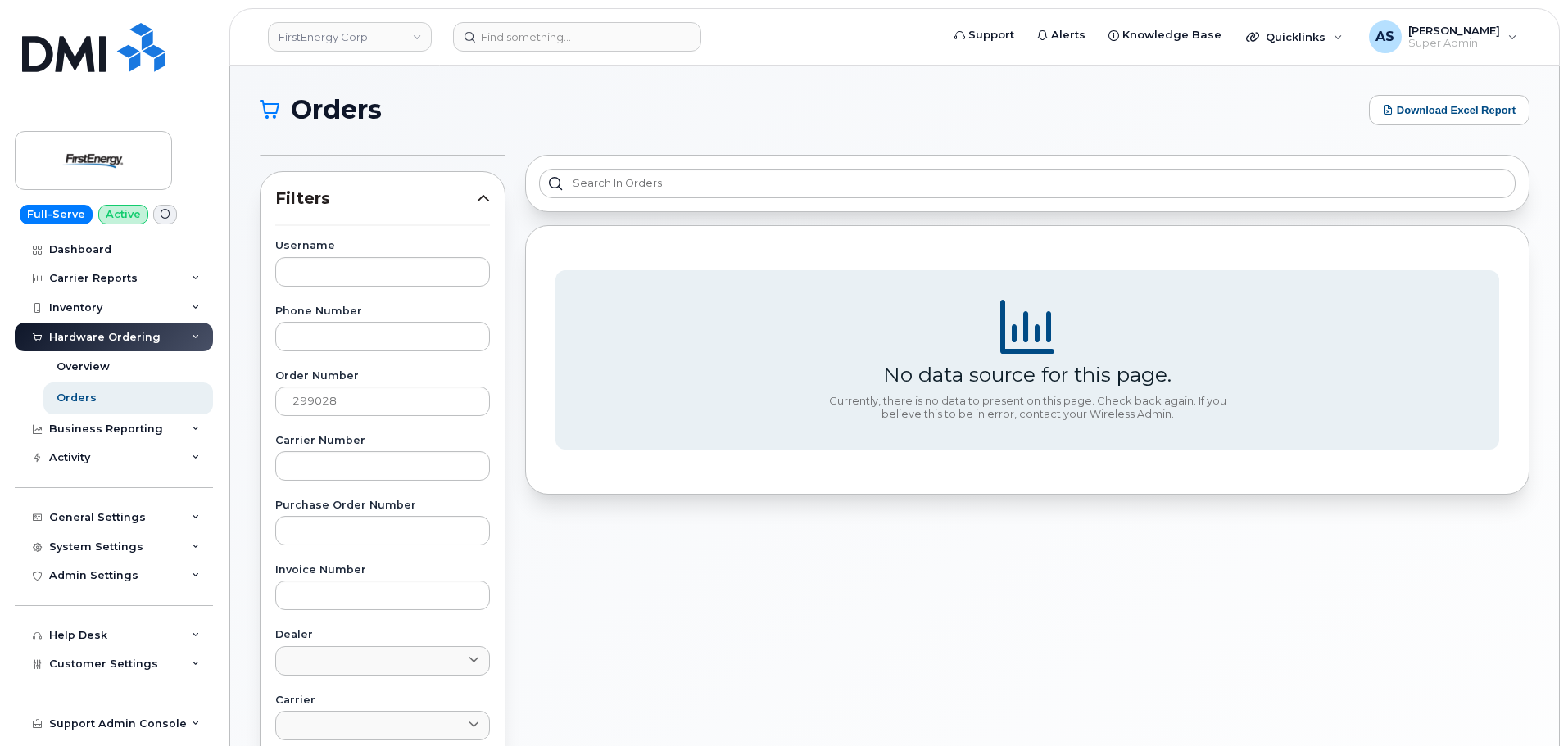
click at [511, 257] on div "Filters Username Phone Number Order Number 299028 Carrier Number Purchase Order…" at bounding box center [382, 639] width 265 height 987
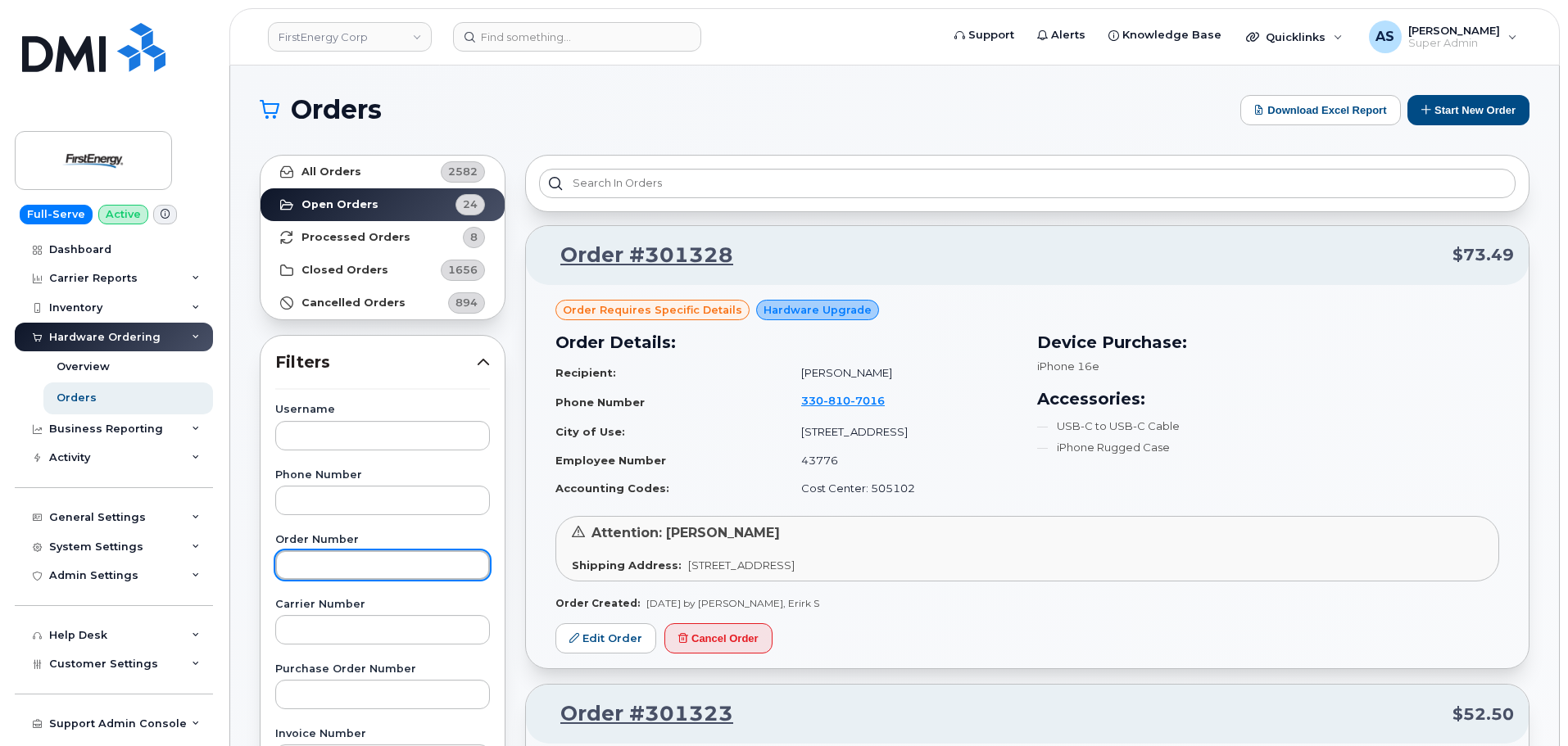
click at [373, 568] on input "text" at bounding box center [382, 565] width 215 height 29
type input "299028"
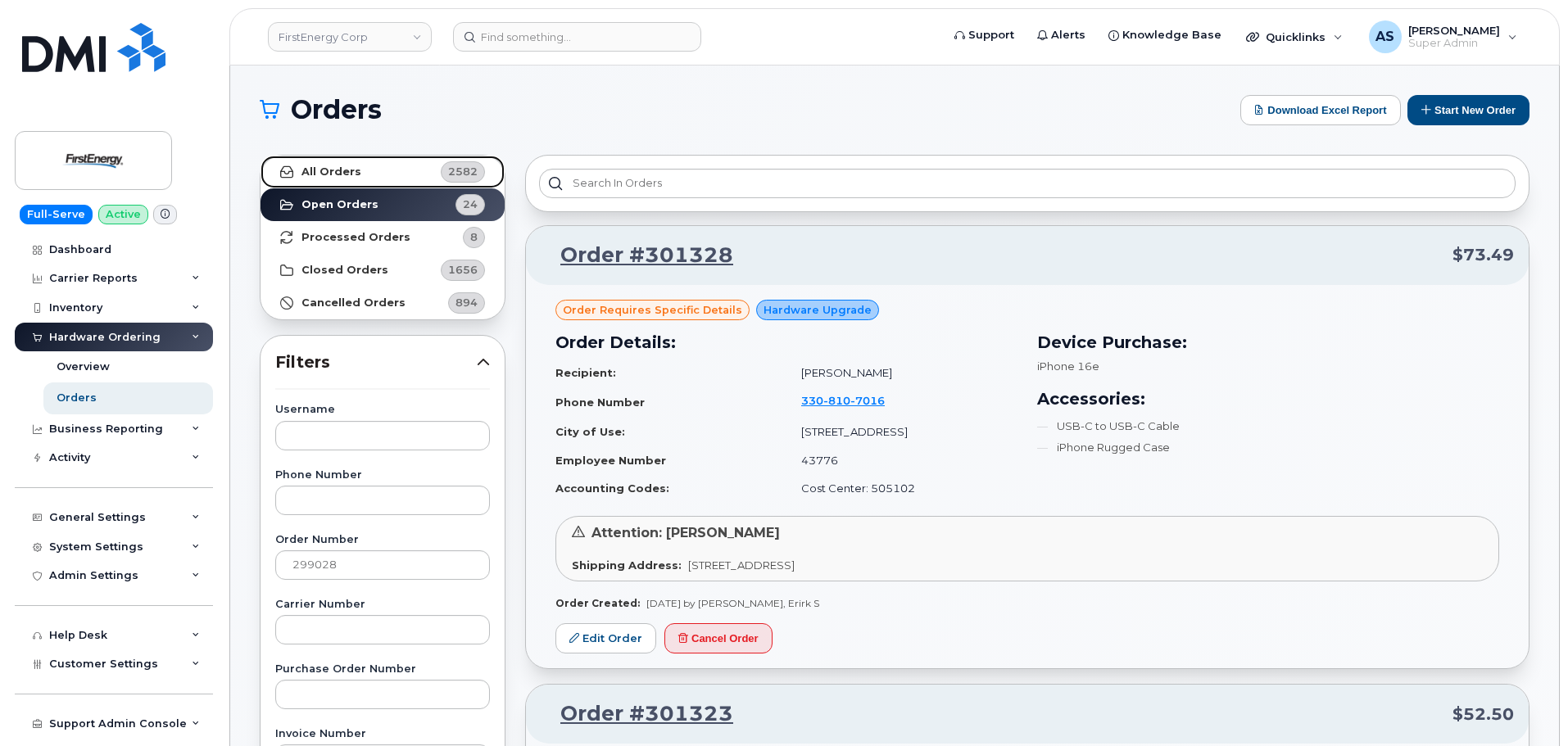
click at [370, 169] on link "All Orders 2582" at bounding box center [382, 173] width 244 height 33
